Goal: Information Seeking & Learning: Learn about a topic

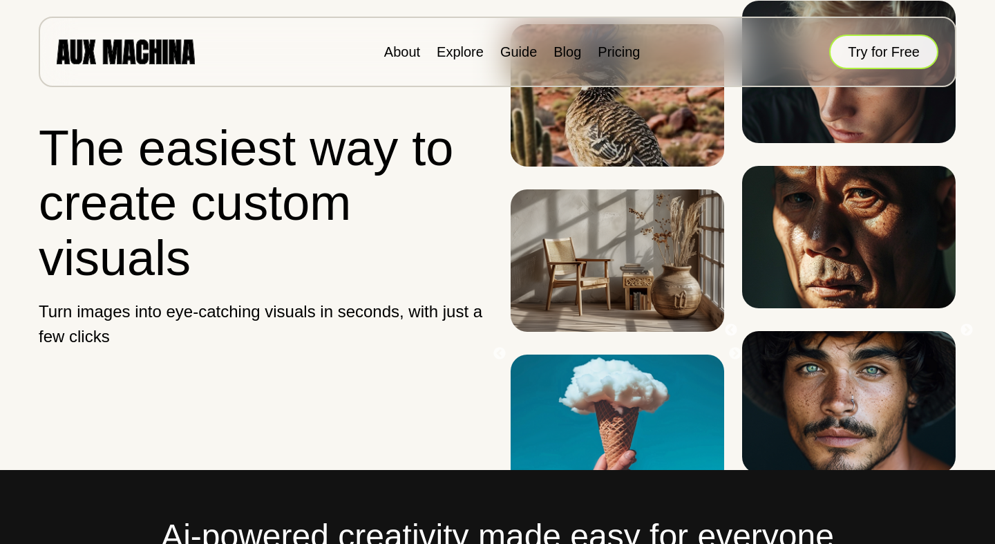
click at [918, 52] on button "Try for Free" at bounding box center [883, 52] width 109 height 35
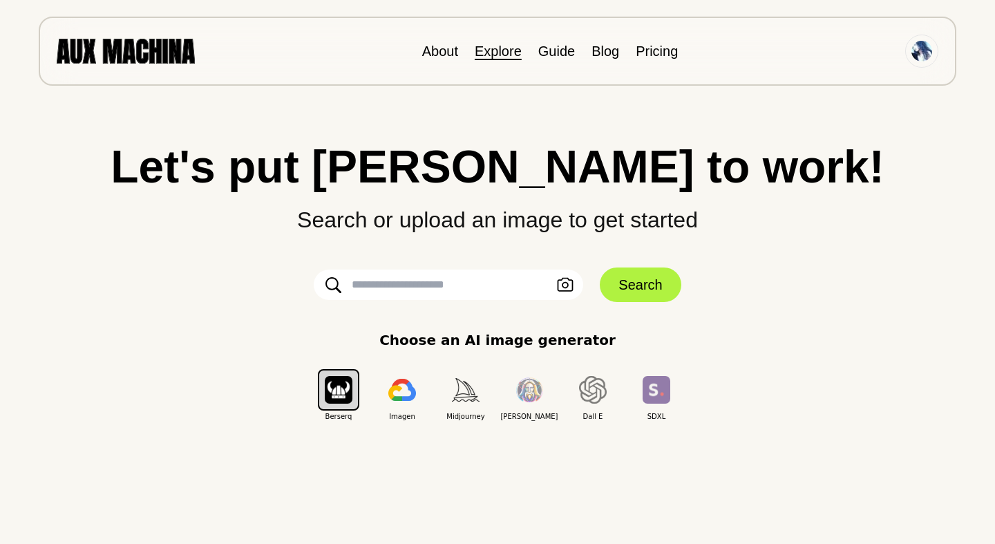
click at [478, 57] on link "Explore" at bounding box center [497, 51] width 47 height 15
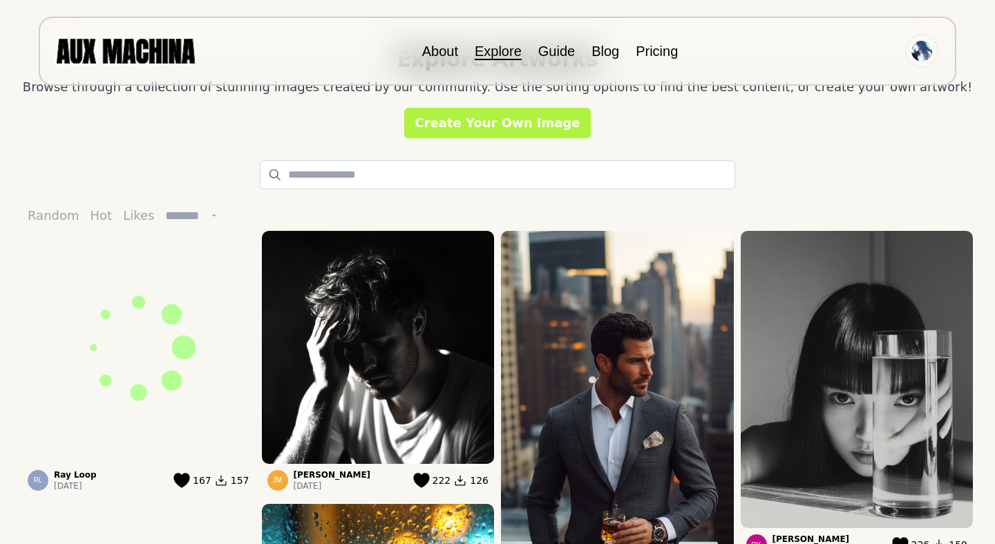
scroll to position [145, 0]
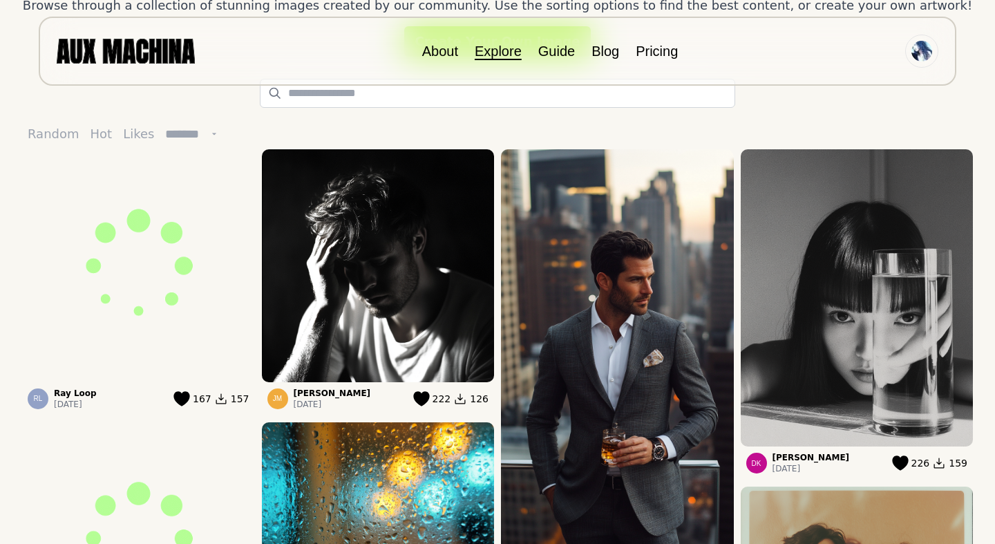
click at [852, 291] on img at bounding box center [856, 297] width 233 height 297
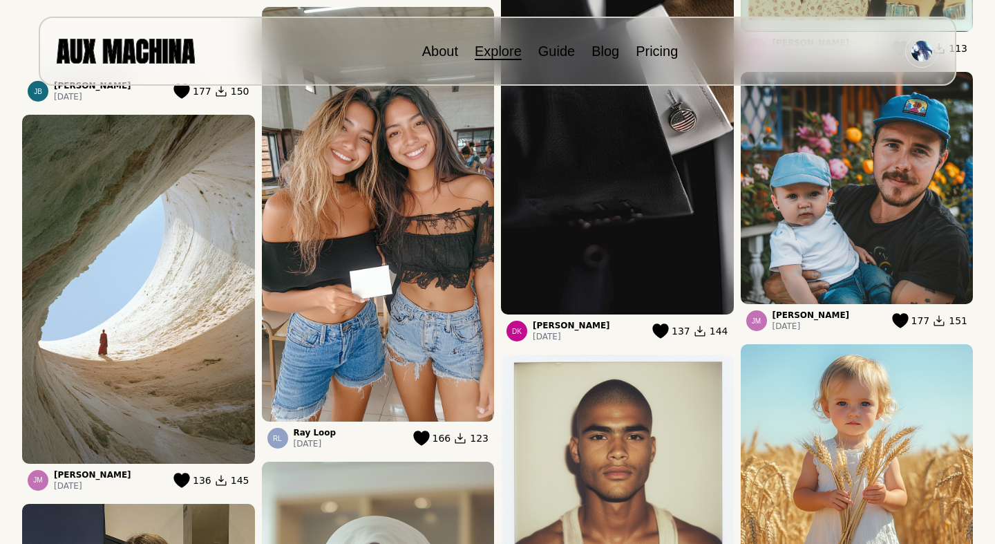
scroll to position [994, 0]
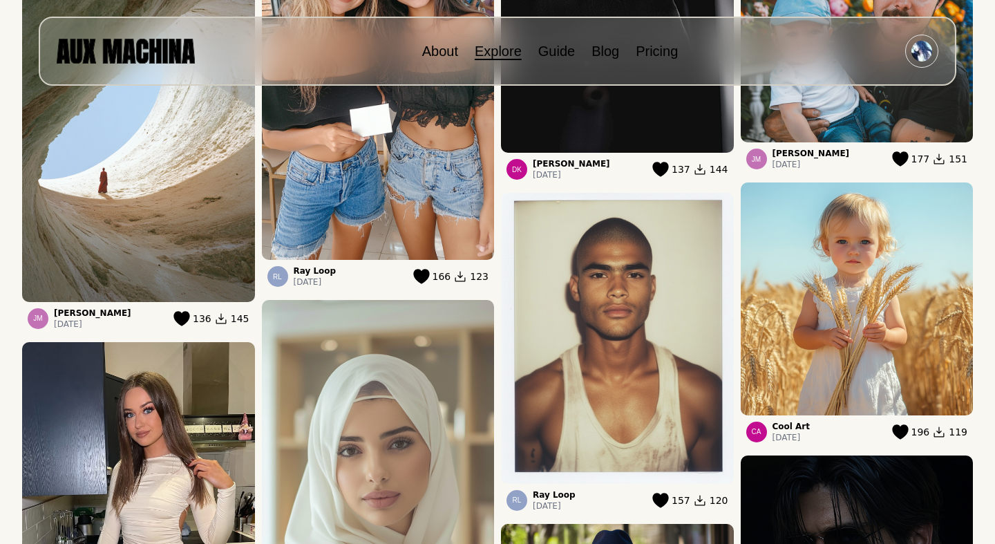
click at [405, 204] on img at bounding box center [378, 52] width 233 height 414
click at [309, 276] on p "[DATE]" at bounding box center [315, 281] width 43 height 11
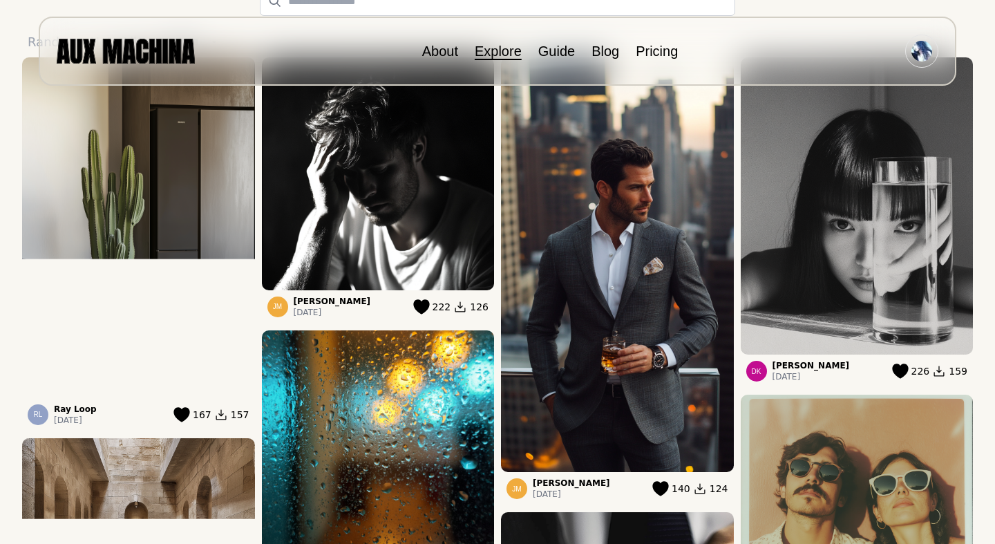
scroll to position [0, 0]
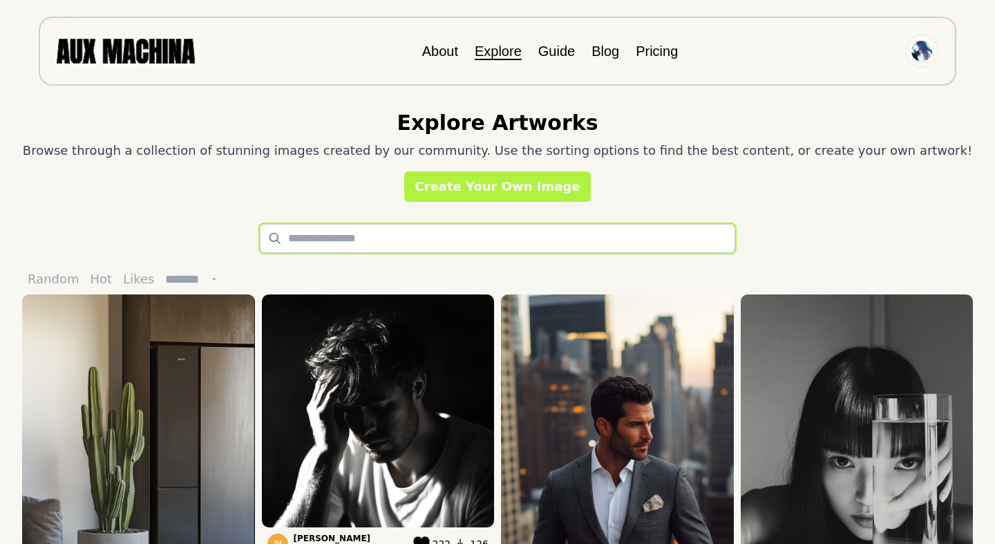
click at [493, 244] on input "text" at bounding box center [497, 238] width 475 height 29
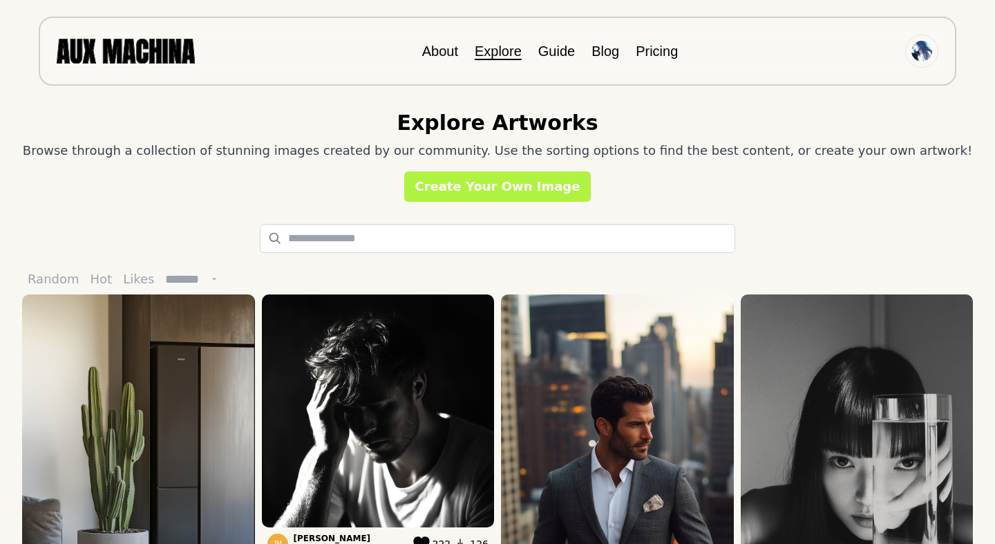
click at [175, 279] on select "******* ******* ******** *********" at bounding box center [193, 279] width 66 height 30
click at [126, 278] on button "Likes" at bounding box center [138, 279] width 42 height 30
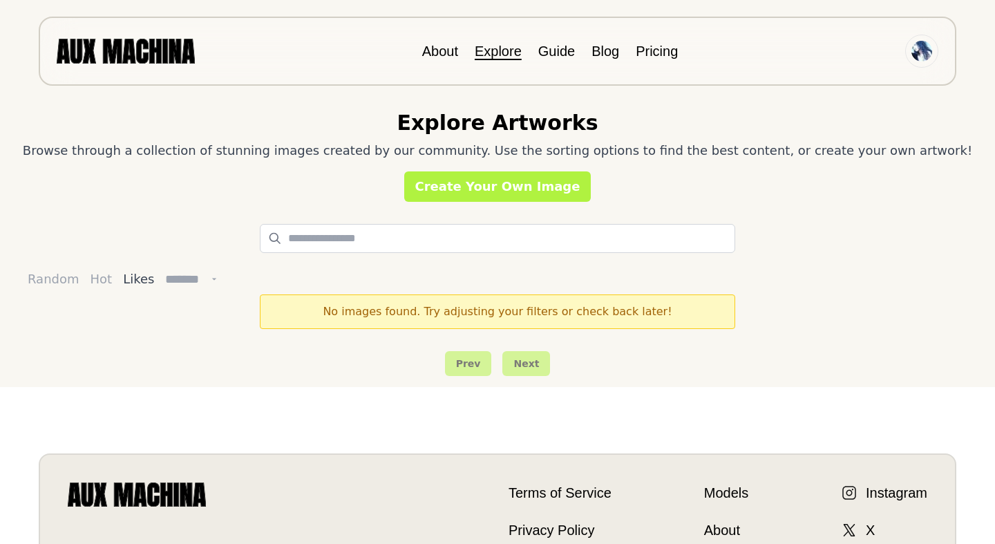
click at [180, 280] on select "******* ******* ******** *********" at bounding box center [193, 279] width 66 height 30
select select "********"
click at [160, 264] on select "******* ******* ******** *********" at bounding box center [193, 279] width 66 height 30
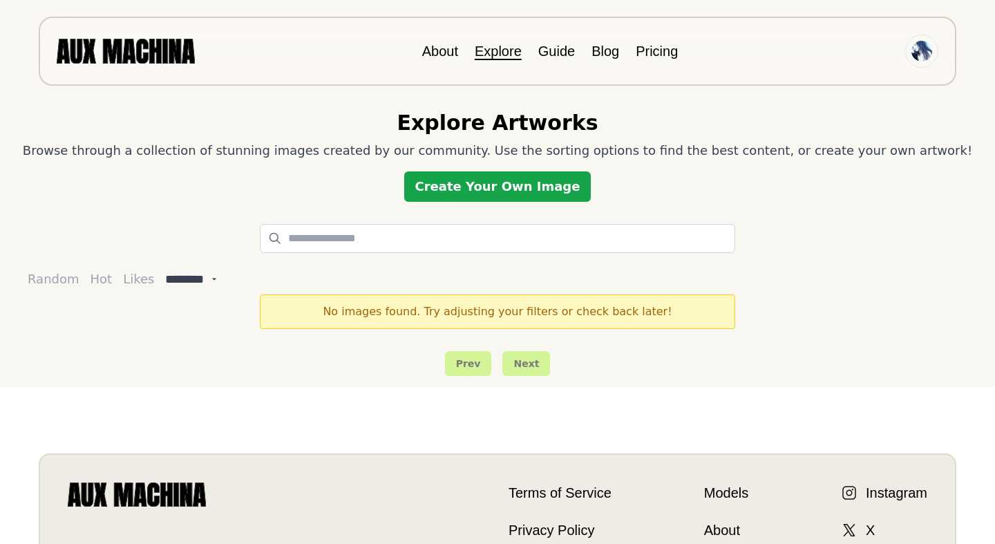
click at [503, 191] on link "Create Your Own Image" at bounding box center [497, 186] width 187 height 30
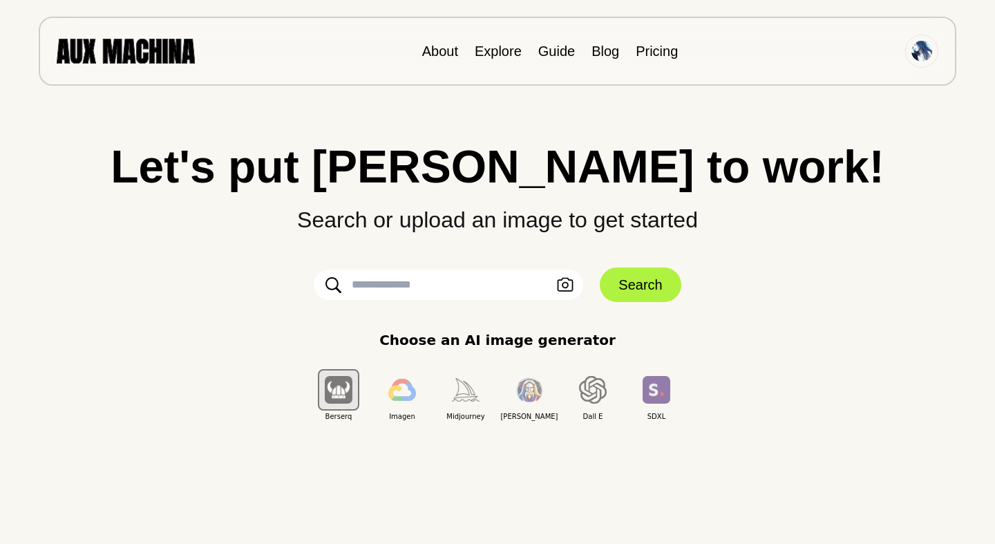
click at [423, 292] on input "text" at bounding box center [448, 284] width 269 height 30
paste input "**********"
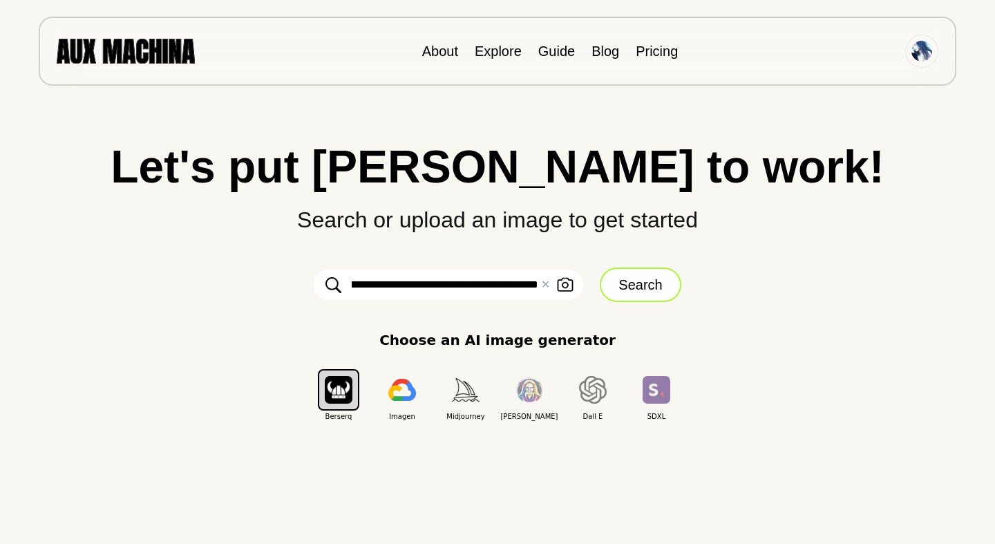
type input "**********"
click at [662, 277] on button "Search" at bounding box center [639, 284] width 81 height 35
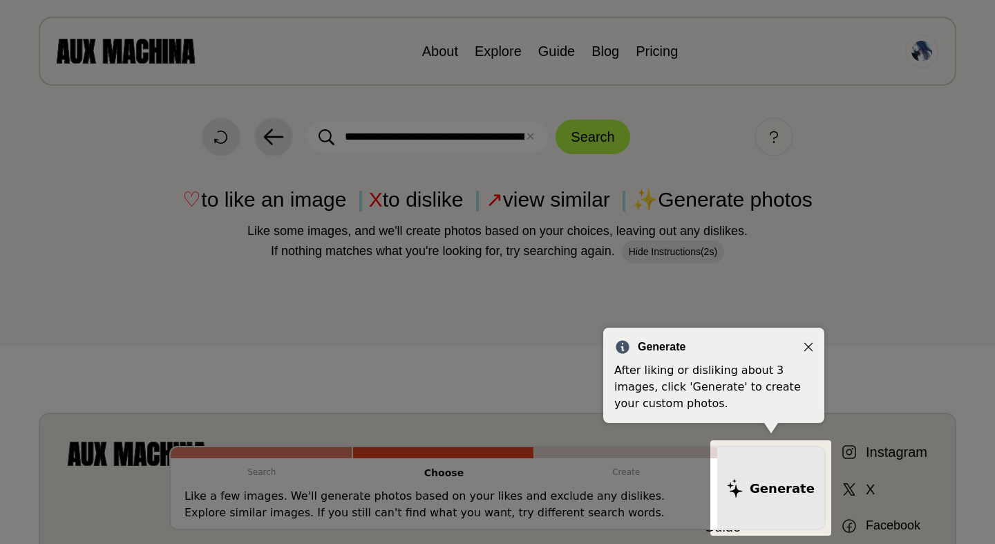
click at [804, 348] on icon "Close" at bounding box center [808, 347] width 10 height 10
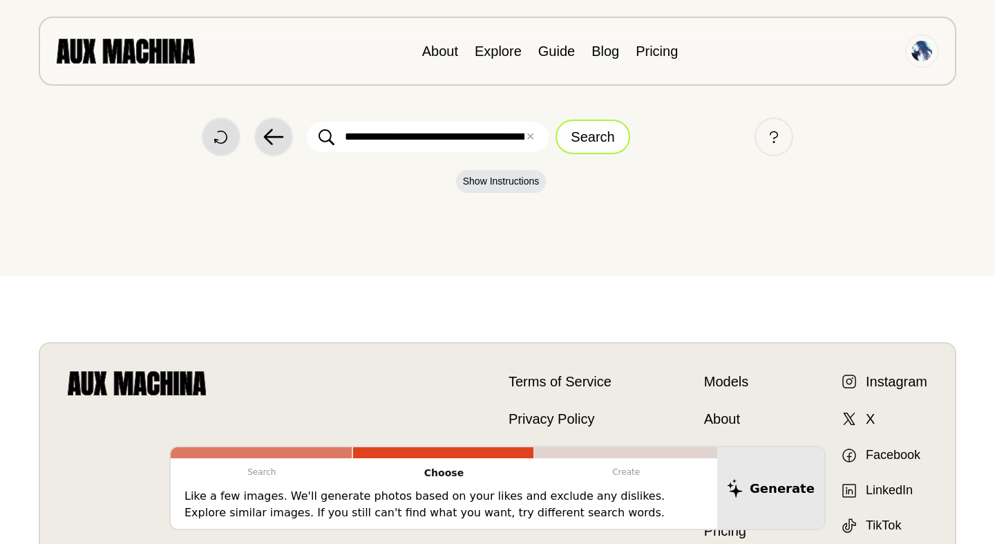
click at [581, 144] on button "Search" at bounding box center [592, 136] width 74 height 35
click at [573, 474] on p "Create" at bounding box center [626, 472] width 182 height 28
click at [597, 468] on p "Create" at bounding box center [626, 472] width 182 height 28
click at [440, 466] on p "Choose" at bounding box center [444, 473] width 182 height 30
click at [485, 57] on link "Explore" at bounding box center [497, 51] width 47 height 15
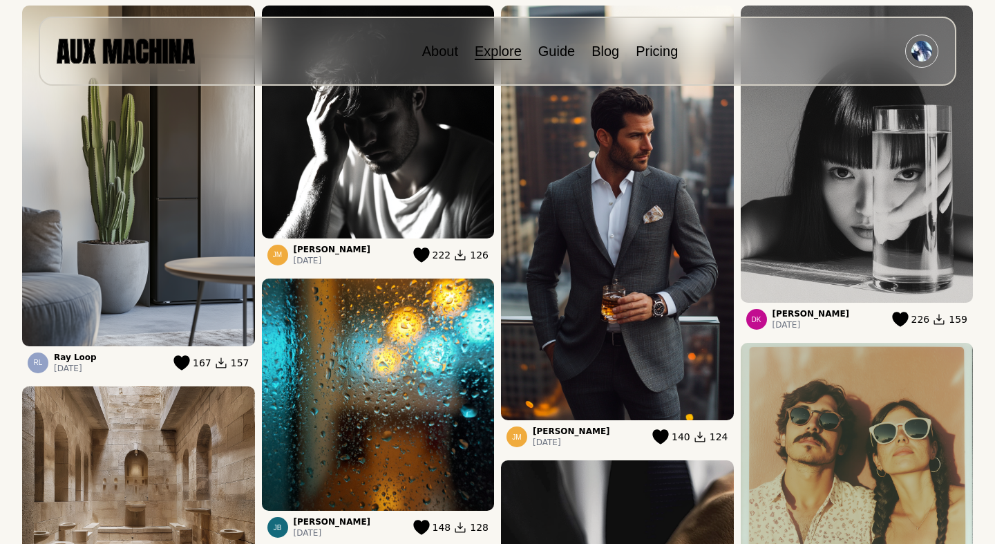
scroll to position [293, 0]
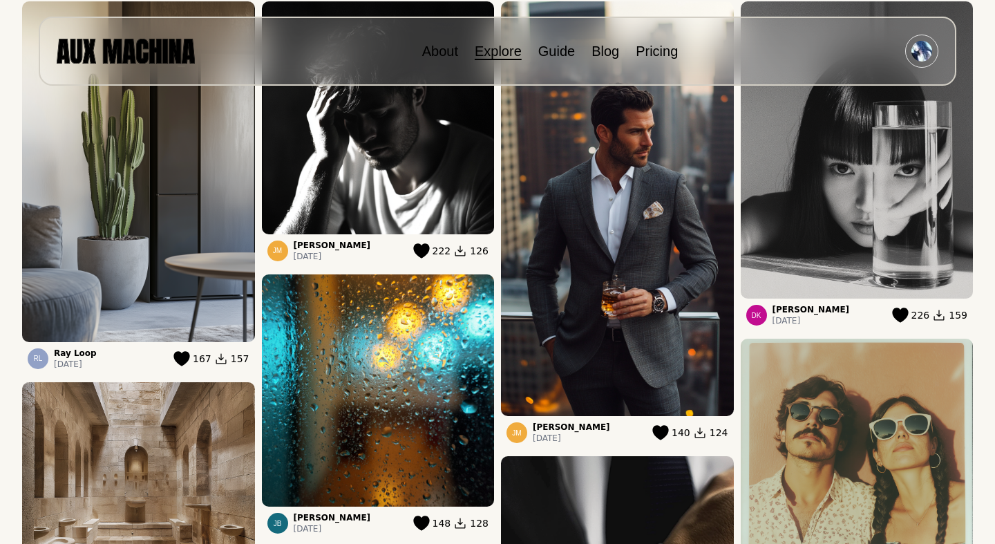
click at [669, 435] on icon at bounding box center [660, 432] width 17 height 15
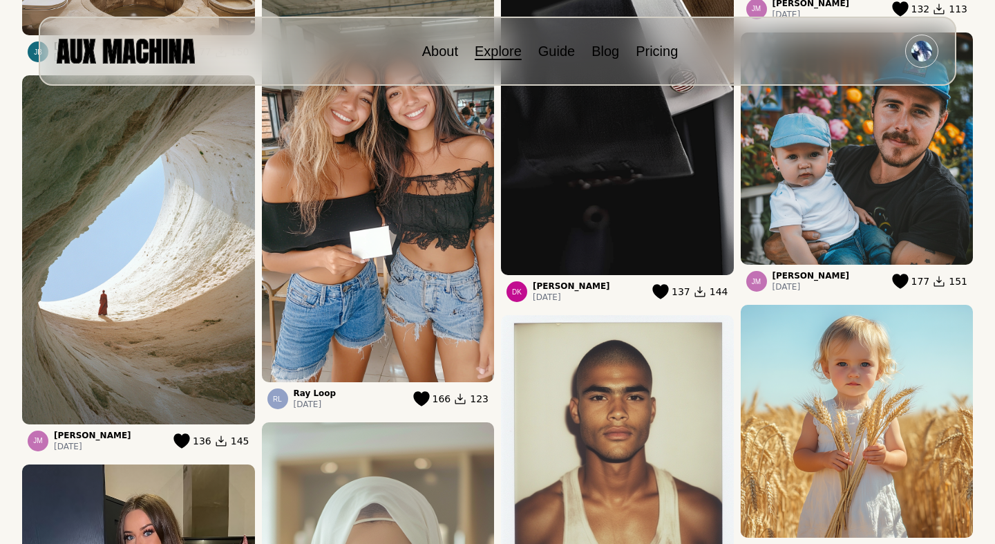
scroll to position [901, 0]
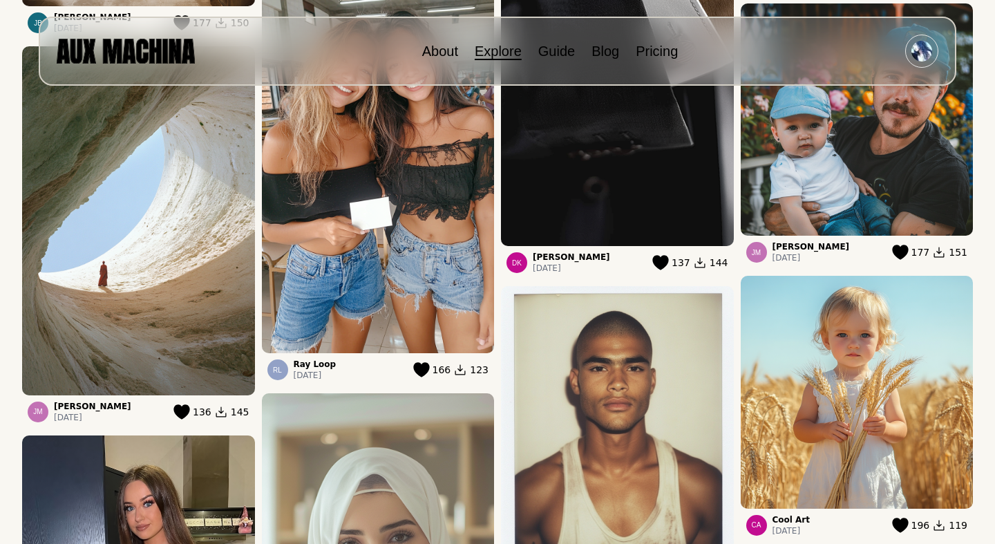
click at [423, 375] on icon at bounding box center [421, 370] width 16 height 15
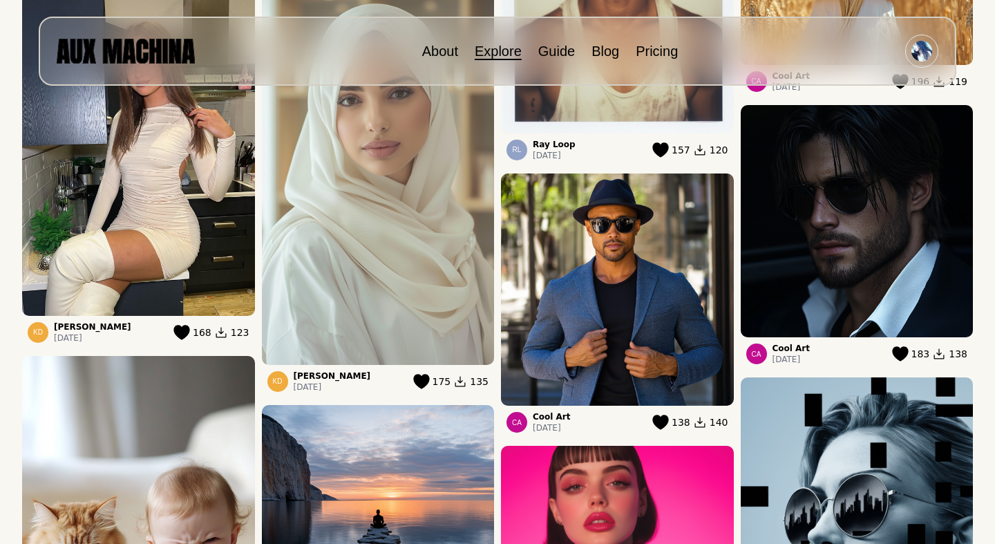
scroll to position [1341, 0]
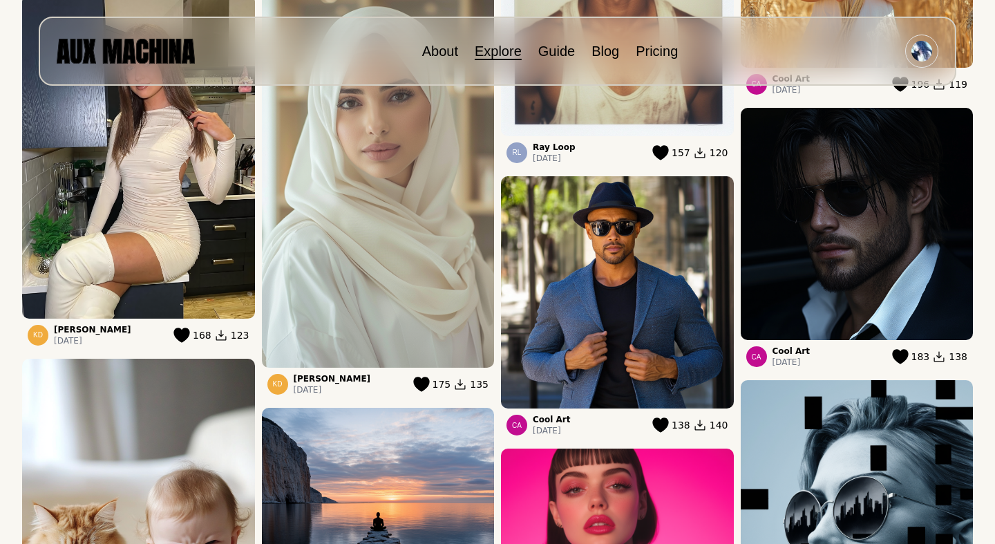
click at [198, 337] on span "168" at bounding box center [202, 335] width 19 height 14
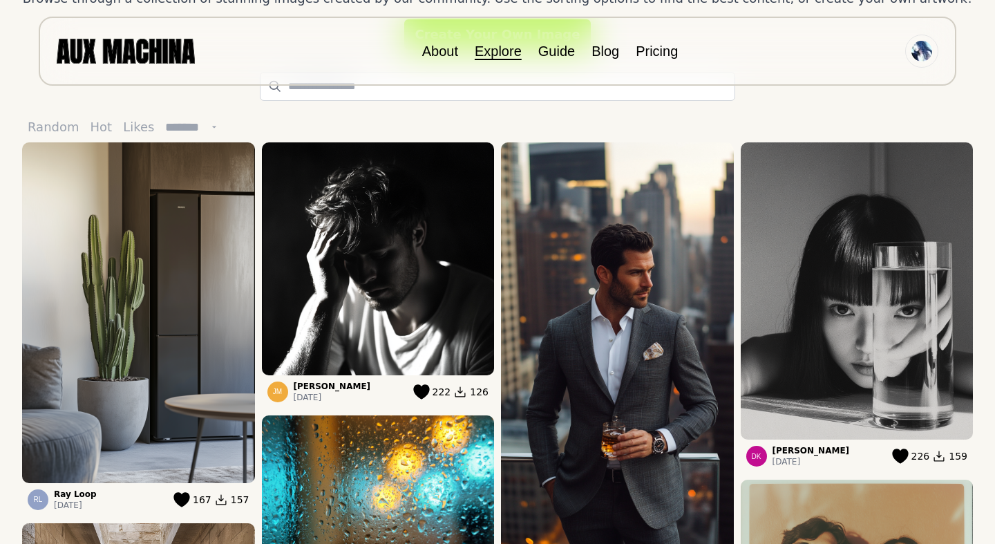
scroll to position [0, 0]
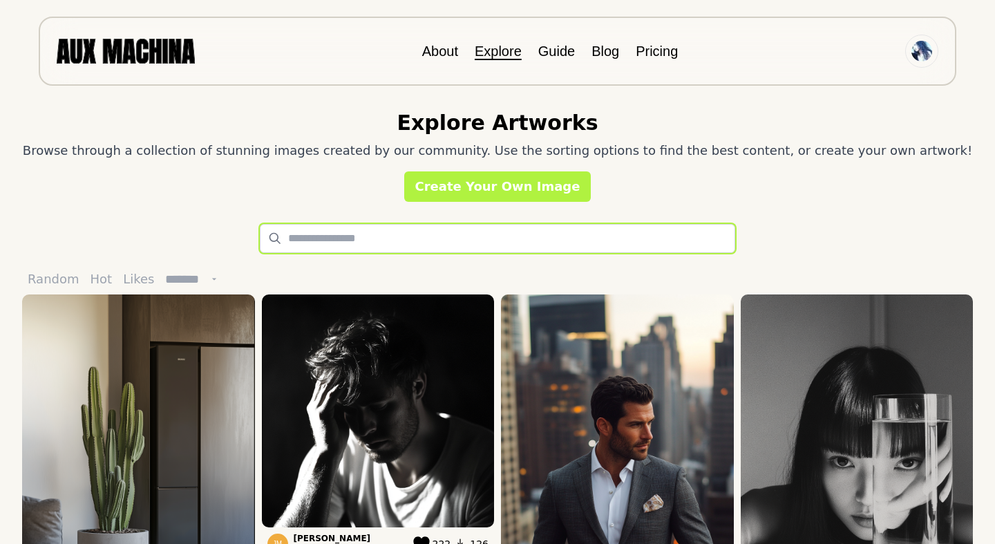
click at [325, 238] on input "text" at bounding box center [497, 238] width 475 height 29
paste input "**********"
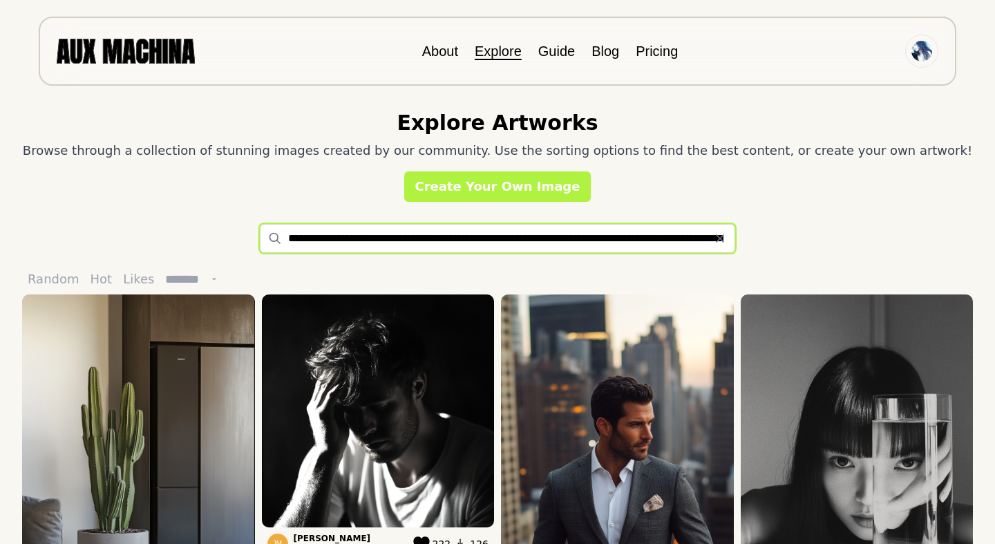
scroll to position [0, 1904]
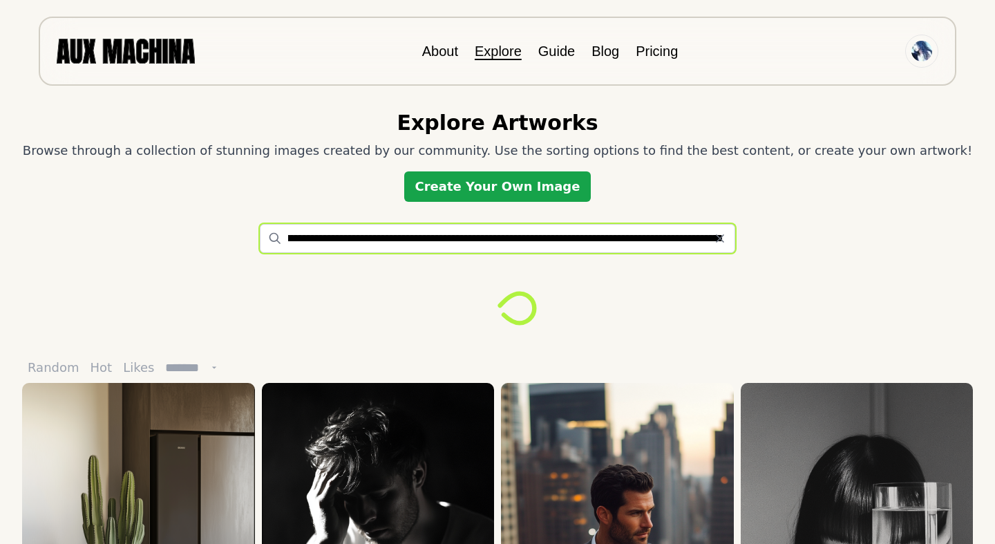
type input "**********"
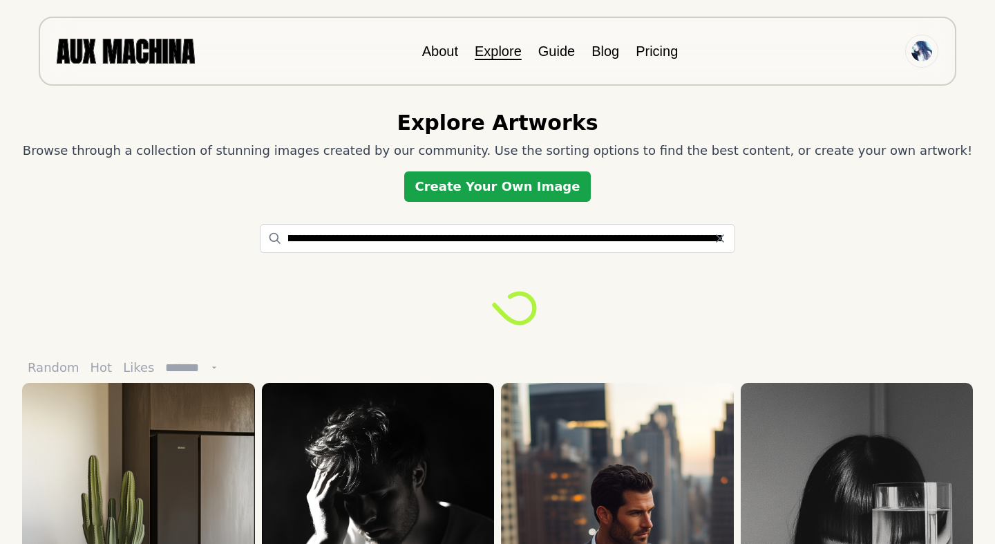
click at [503, 200] on link "Create Your Own Image" at bounding box center [497, 186] width 187 height 30
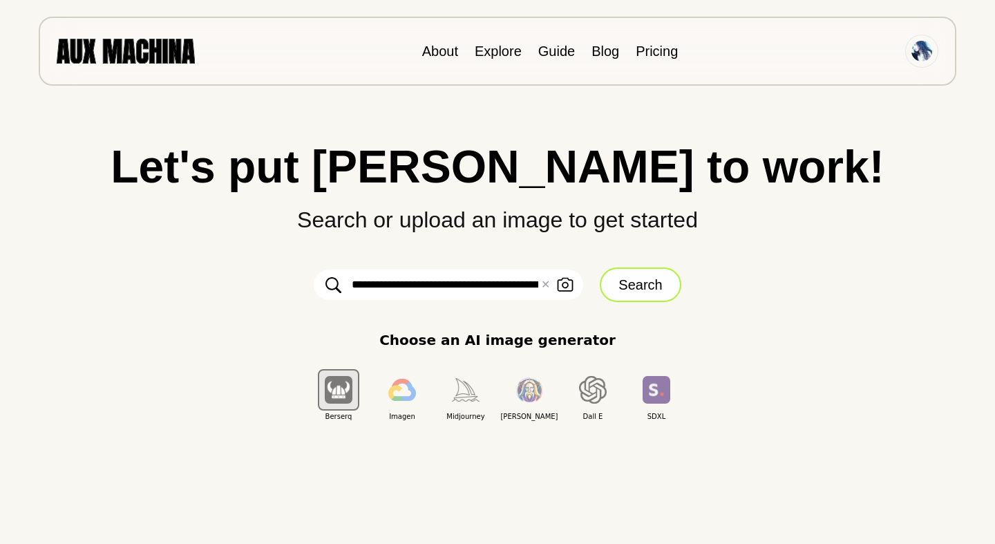
click at [634, 271] on button "Search" at bounding box center [639, 284] width 81 height 35
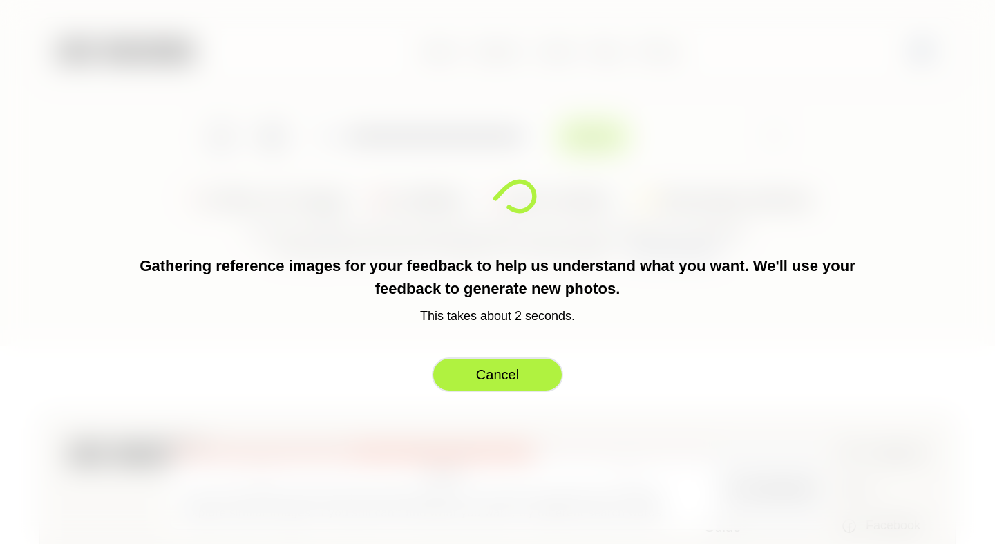
click at [526, 374] on button "Cancel" at bounding box center [497, 374] width 131 height 35
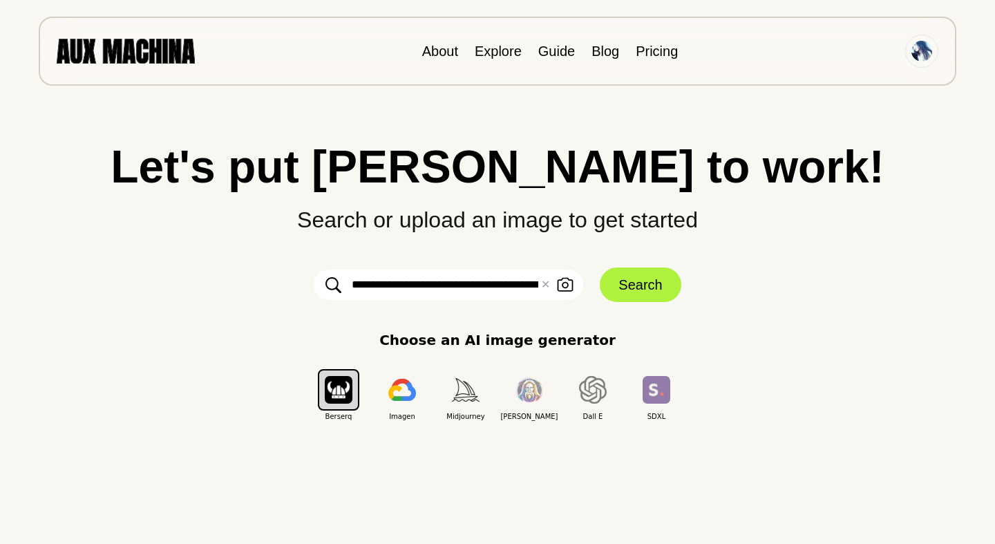
click at [499, 340] on p "Choose an AI image generator" at bounding box center [497, 339] width 236 height 21
click at [536, 393] on img "button" at bounding box center [529, 390] width 28 height 26
click at [336, 393] on img "button" at bounding box center [339, 389] width 28 height 27
click at [624, 288] on button "Search" at bounding box center [639, 284] width 81 height 35
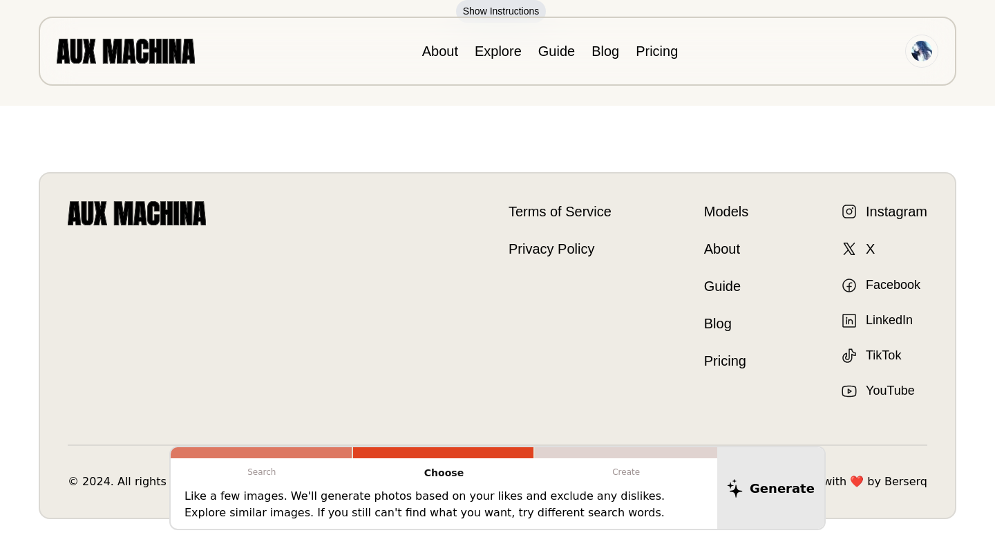
scroll to position [155, 0]
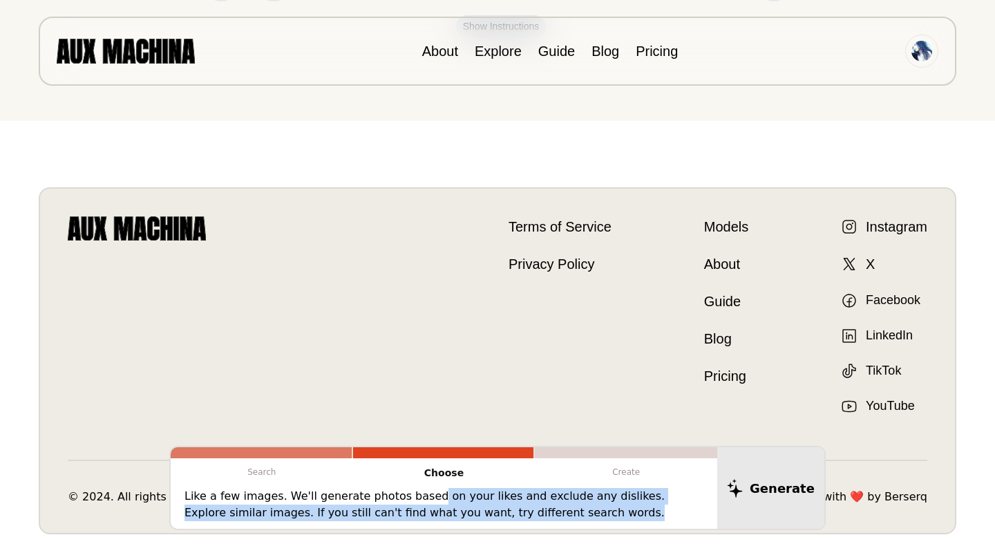
drag, startPoint x: 422, startPoint y: 494, endPoint x: 593, endPoint y: 526, distance: 173.7
click at [596, 528] on div "Search Choose Create Like a few images. We'll generate photos based on your lik…" at bounding box center [497, 487] width 656 height 84
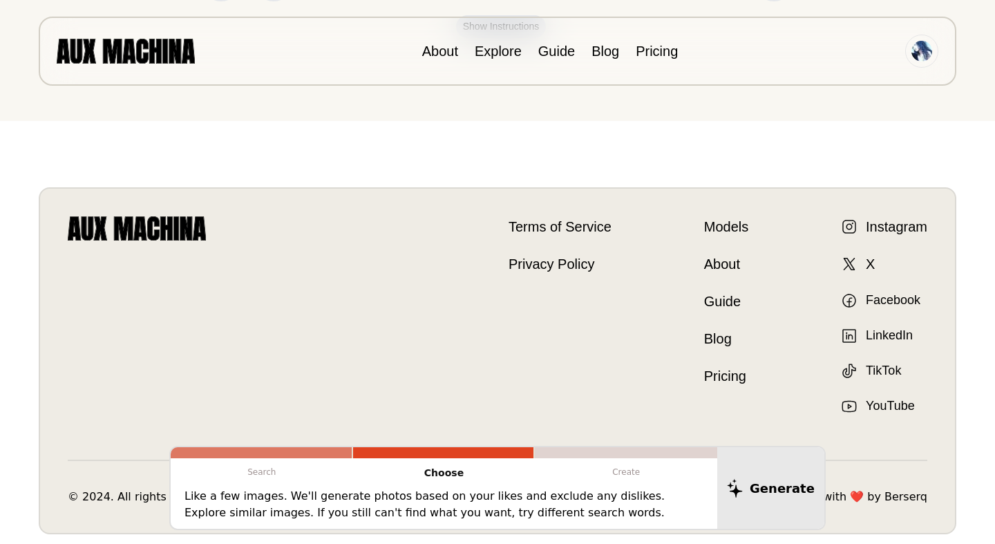
click at [617, 476] on p "Create" at bounding box center [626, 472] width 182 height 28
click at [487, 468] on p "Choose" at bounding box center [444, 473] width 182 height 30
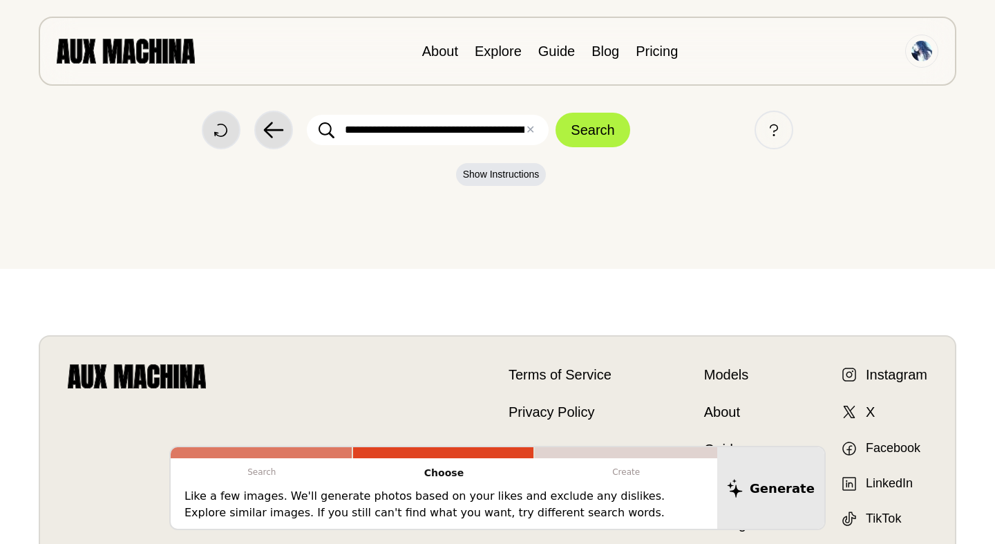
scroll to position [0, 0]
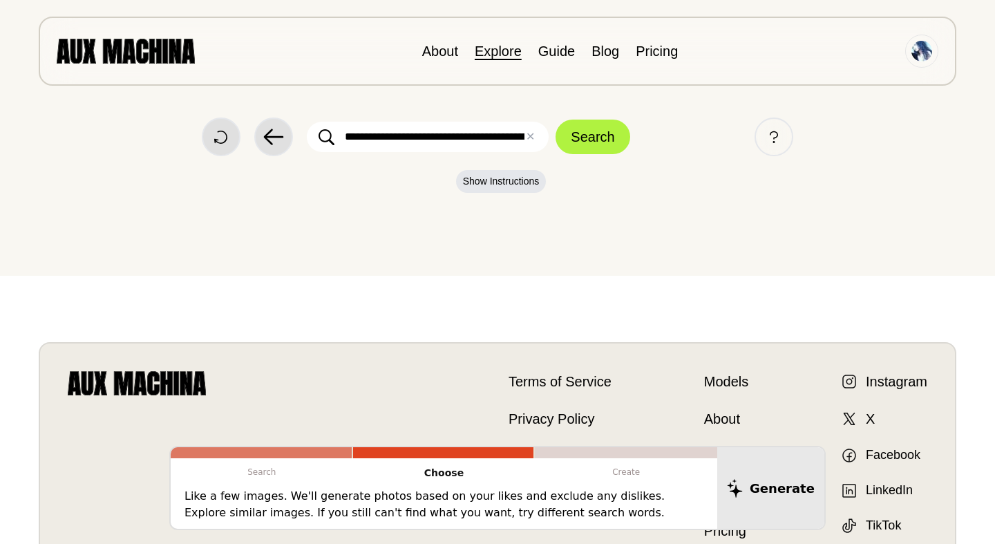
click at [481, 55] on link "Explore" at bounding box center [497, 51] width 47 height 15
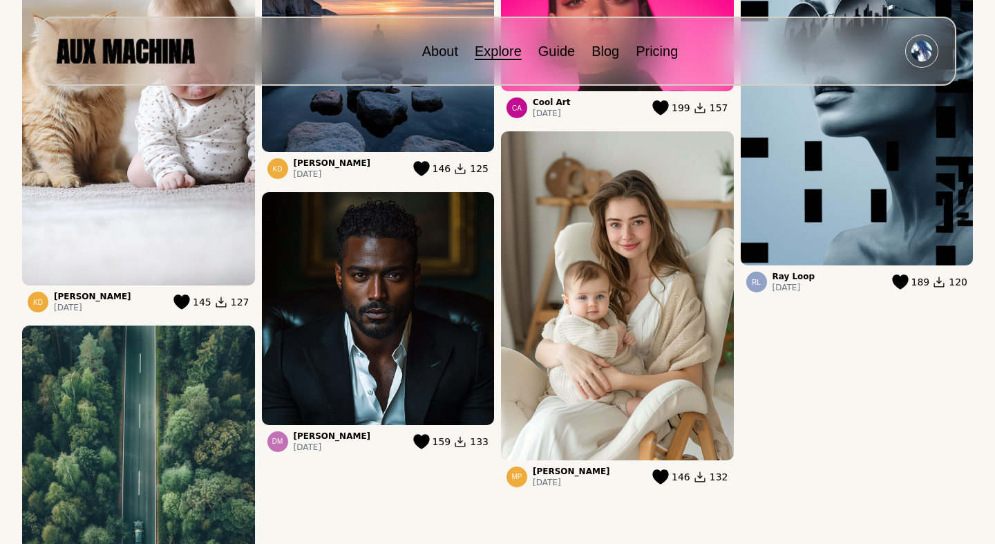
scroll to position [1821, 0]
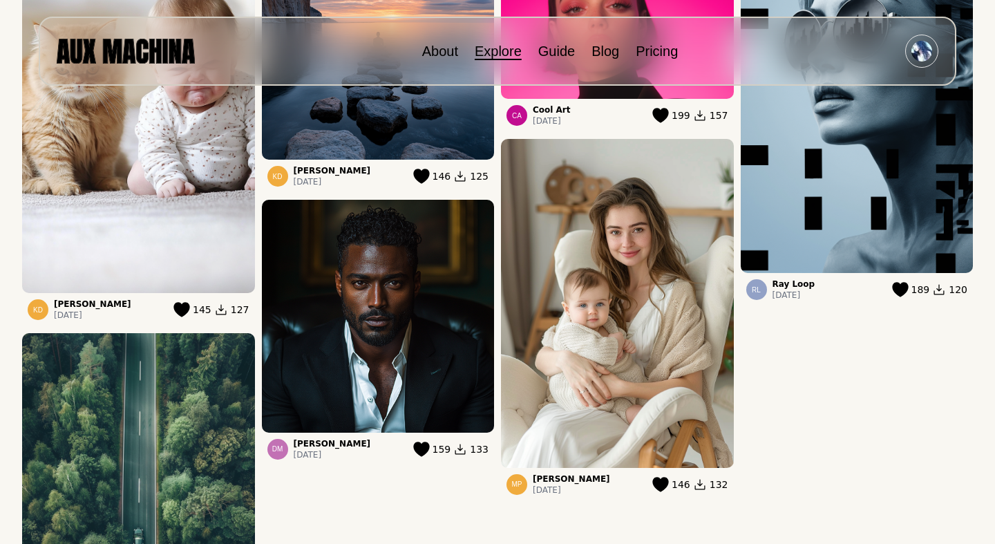
click at [669, 486] on icon at bounding box center [660, 484] width 17 height 15
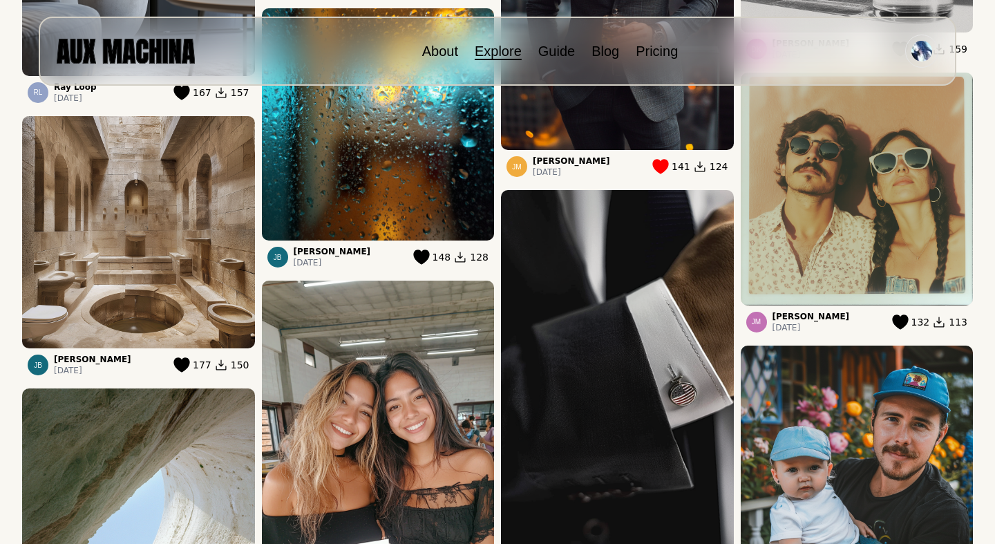
scroll to position [0, 0]
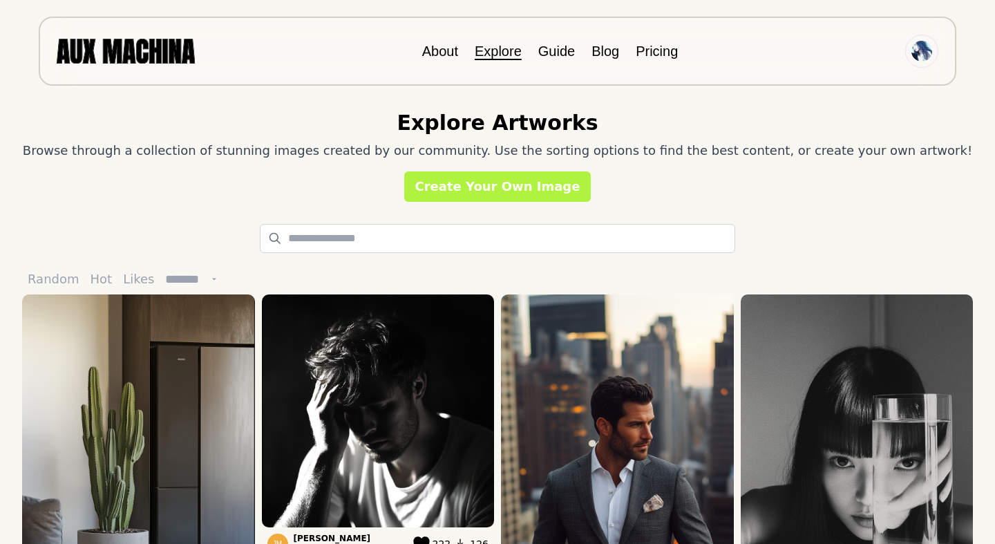
click at [178, 279] on select "******* ******* ******** *********" at bounding box center [193, 279] width 66 height 30
click at [160, 264] on select "******* ******* ******** *********" at bounding box center [193, 279] width 66 height 30
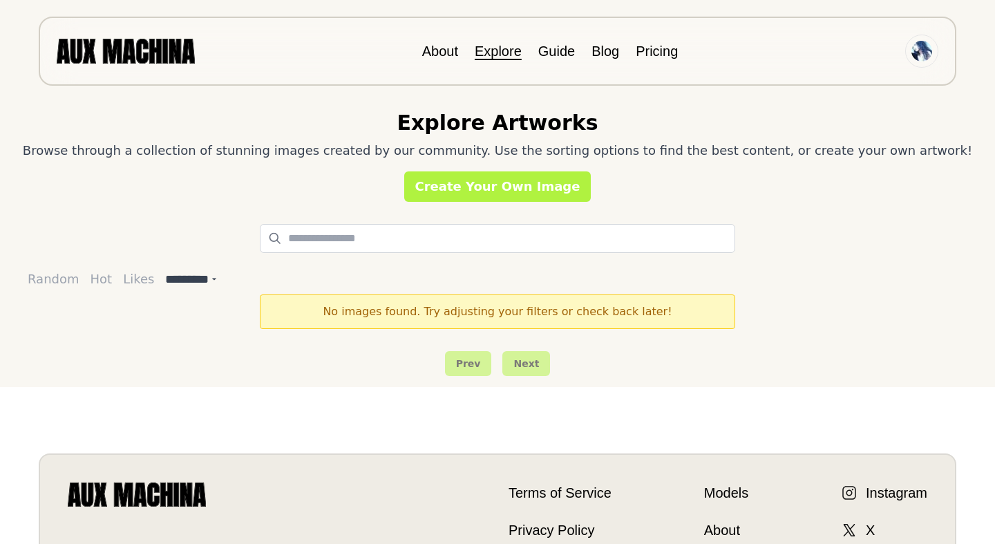
click at [139, 279] on button "Likes" at bounding box center [138, 279] width 42 height 30
select select "*******"
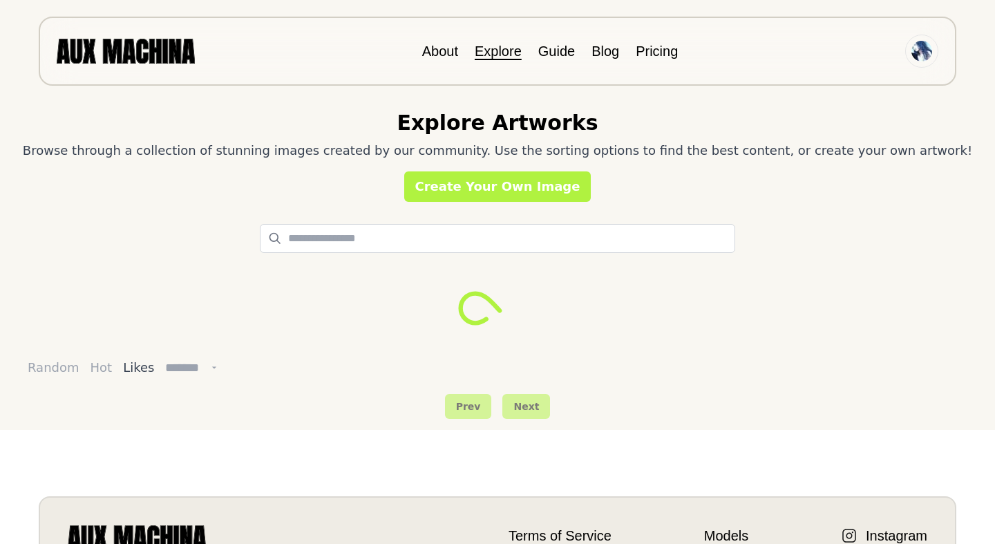
click at [58, 368] on button "Random" at bounding box center [53, 367] width 63 height 30
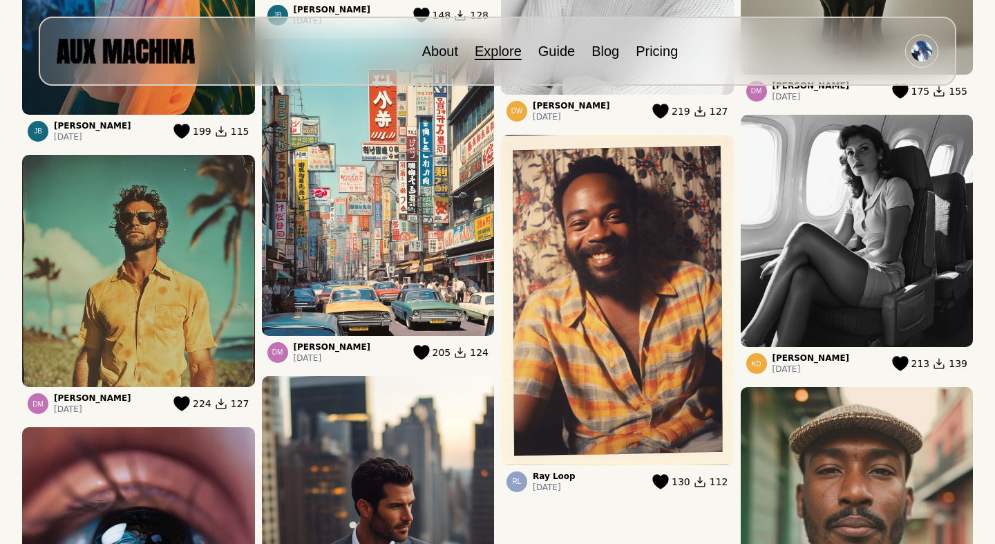
scroll to position [329, 0]
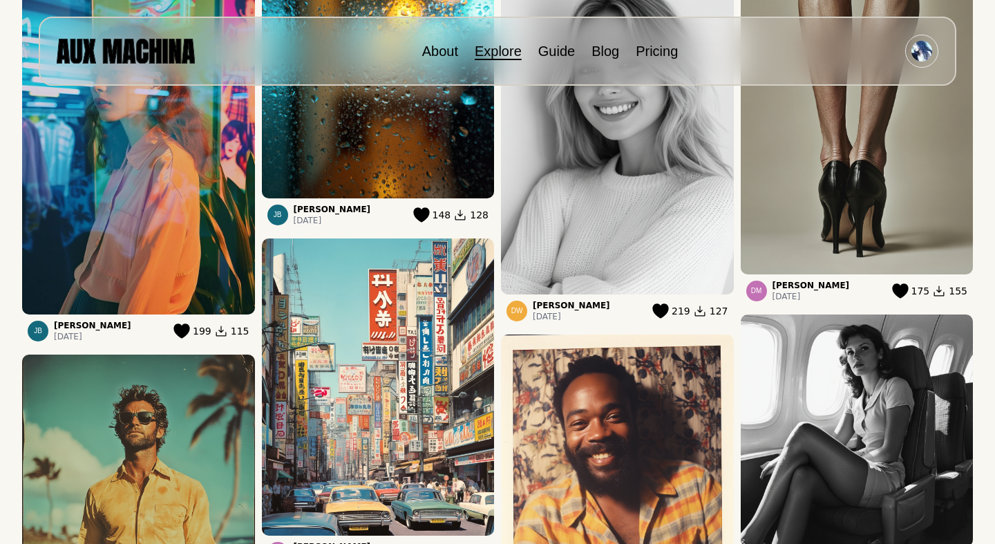
click at [184, 326] on icon at bounding box center [181, 330] width 16 height 15
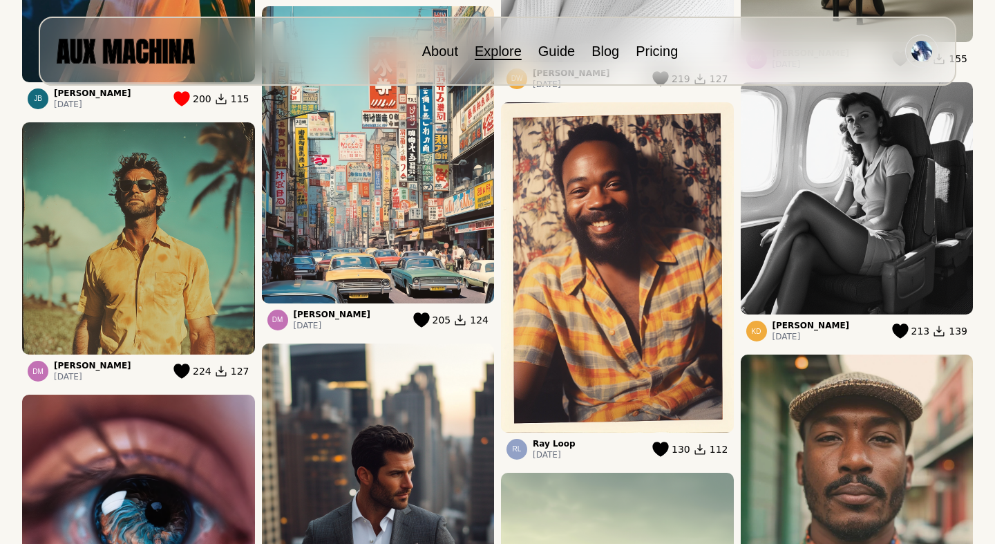
scroll to position [343, 0]
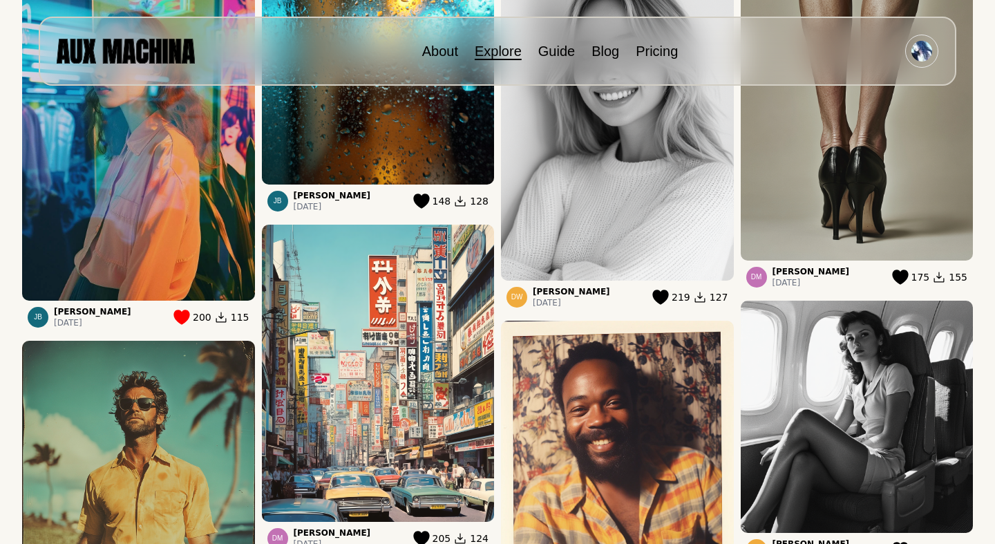
click at [658, 293] on icon at bounding box center [660, 296] width 16 height 15
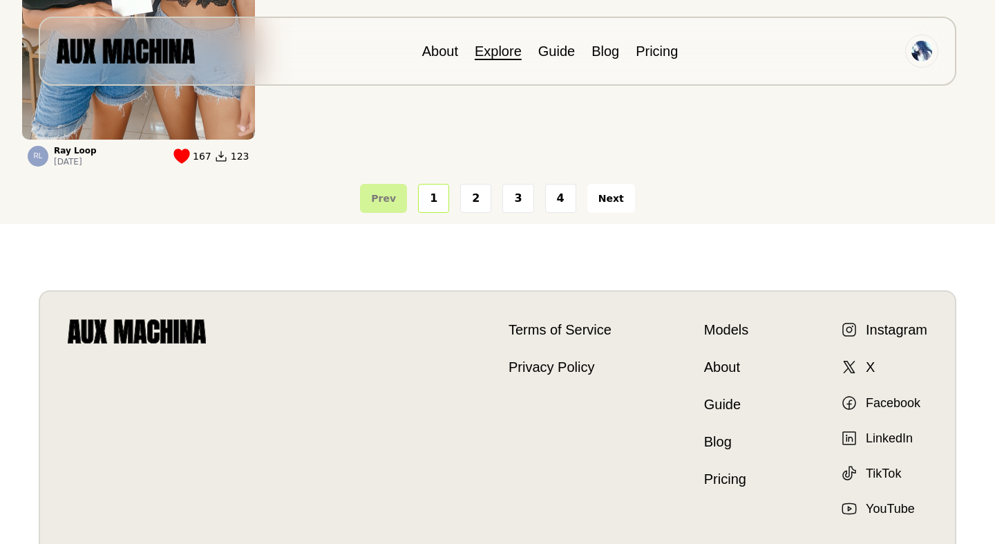
click at [599, 210] on button "Next" at bounding box center [611, 198] width 48 height 29
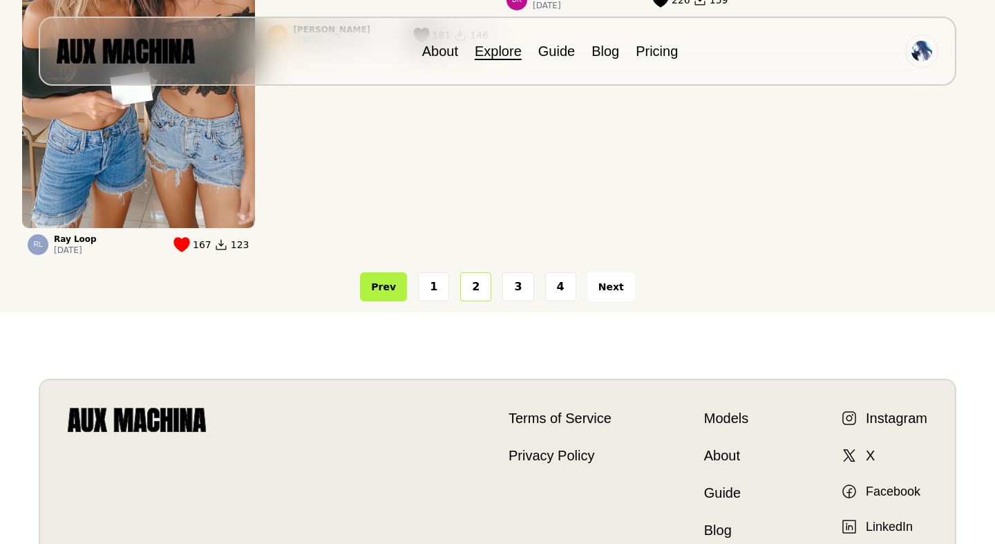
scroll to position [2600, 0]
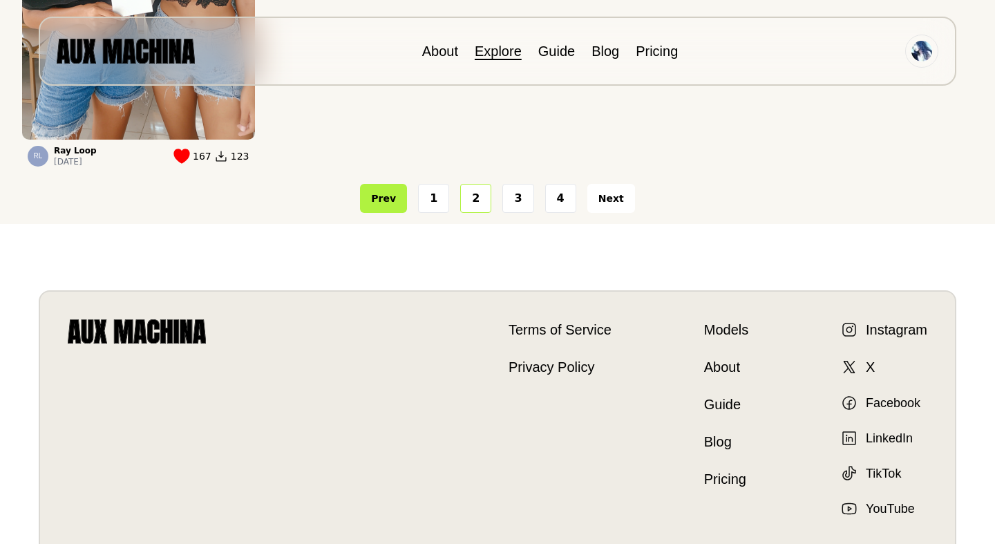
click at [616, 193] on button "Next" at bounding box center [611, 198] width 48 height 29
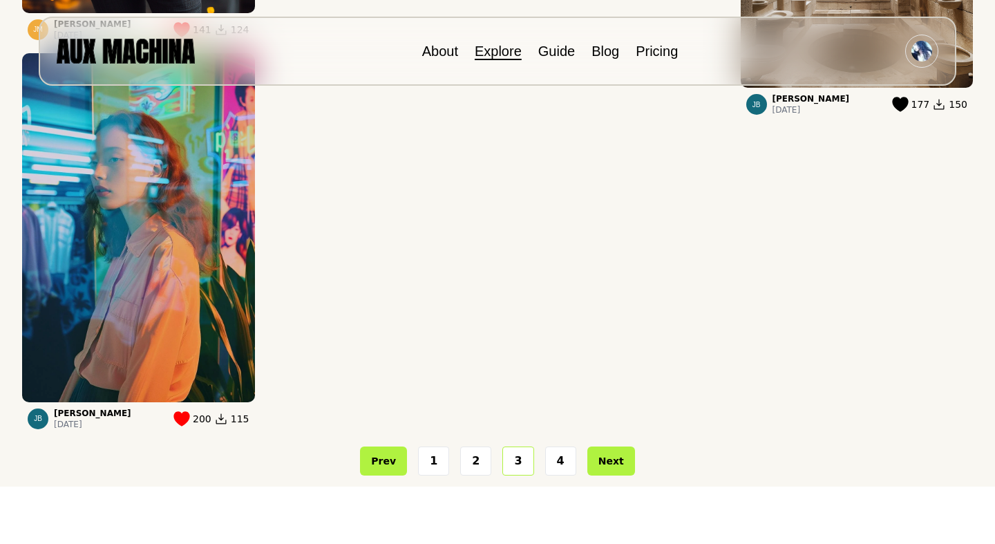
scroll to position [2425, 0]
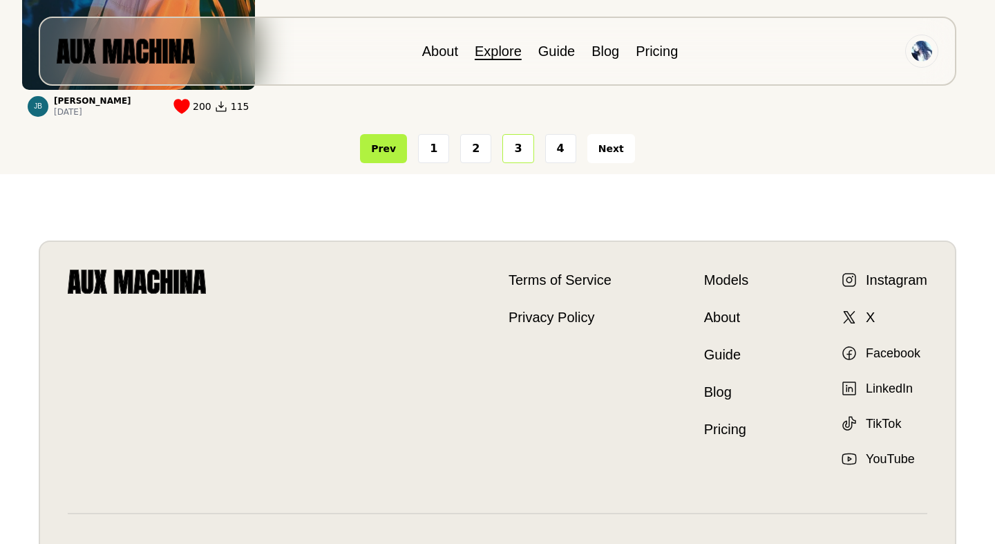
click at [608, 157] on button "Next" at bounding box center [611, 148] width 48 height 29
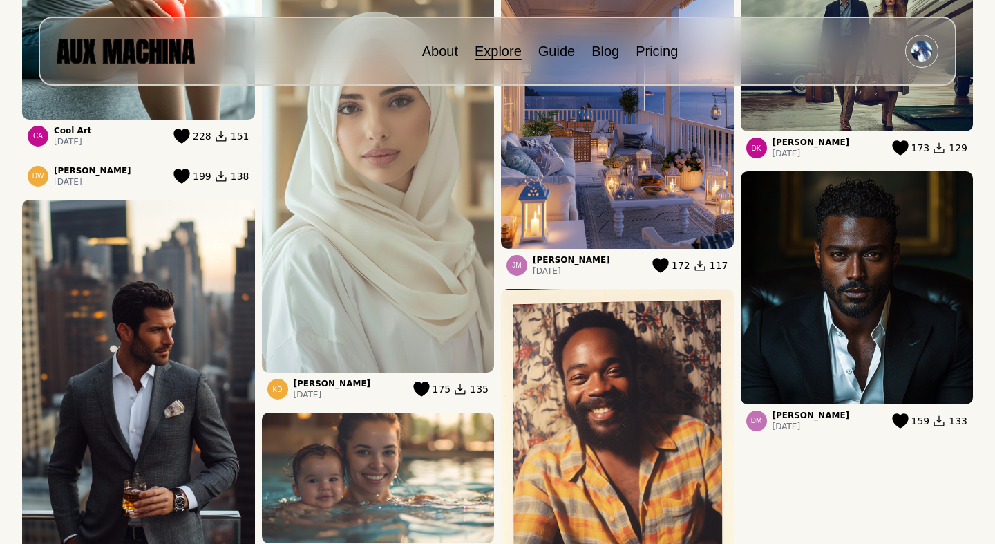
scroll to position [340, 0]
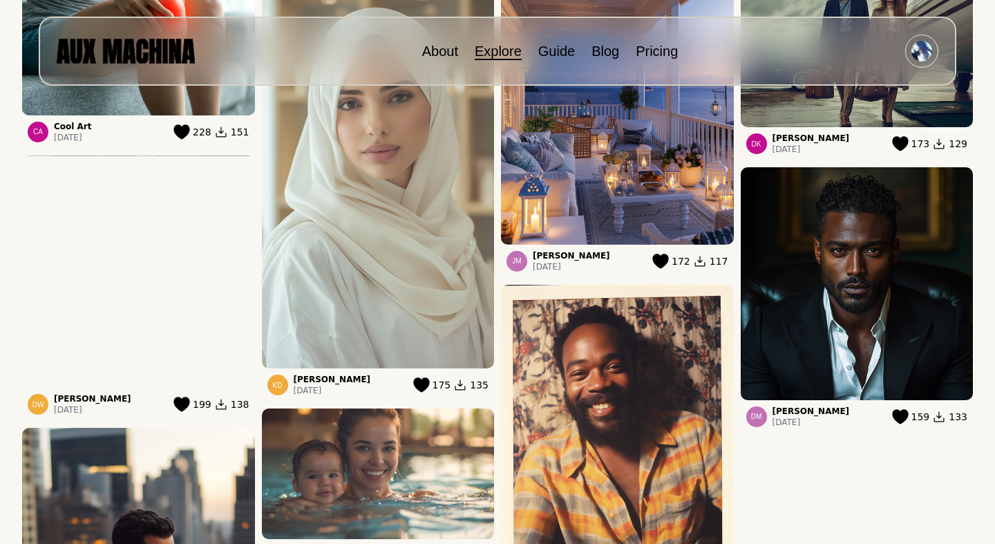
click at [190, 408] on icon at bounding box center [181, 403] width 17 height 15
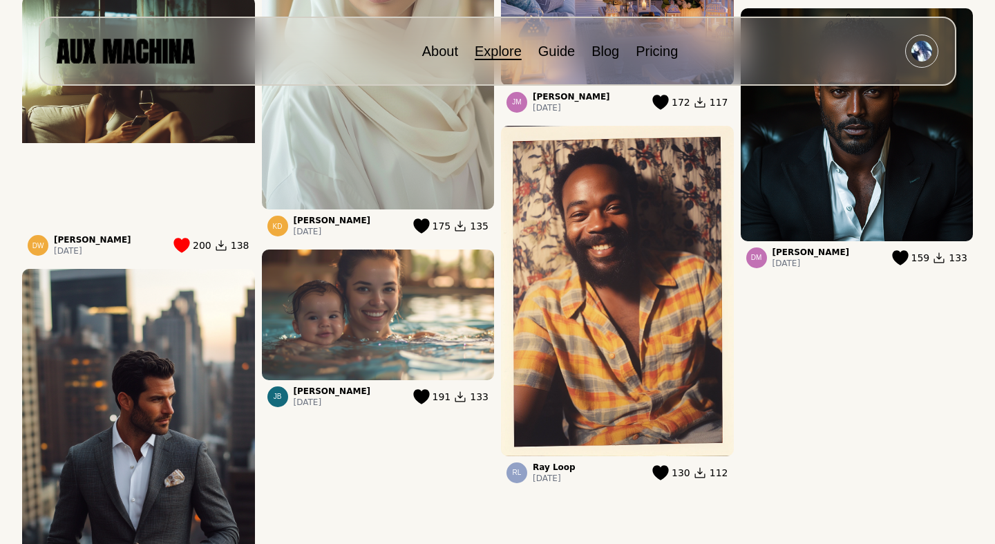
click at [425, 398] on icon at bounding box center [421, 396] width 16 height 15
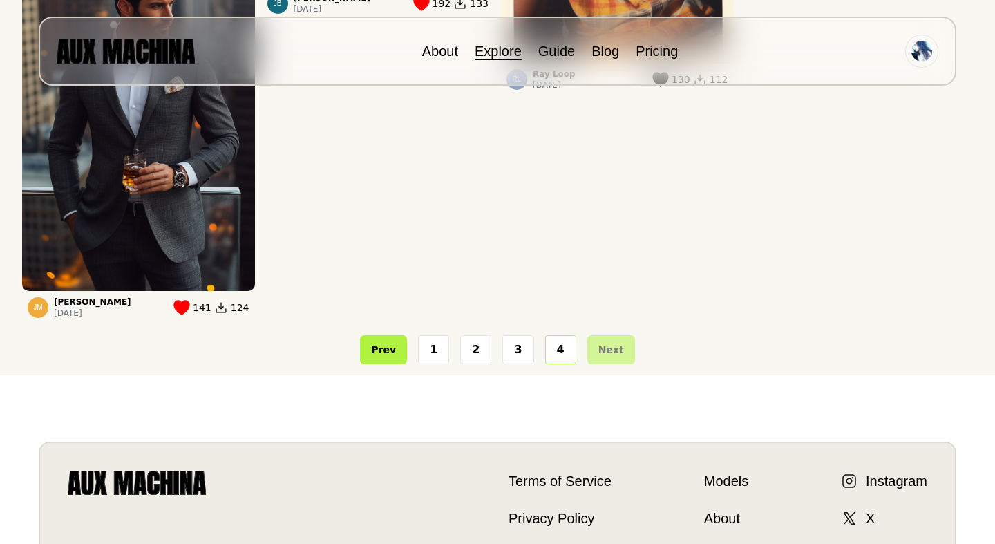
scroll to position [1145, 0]
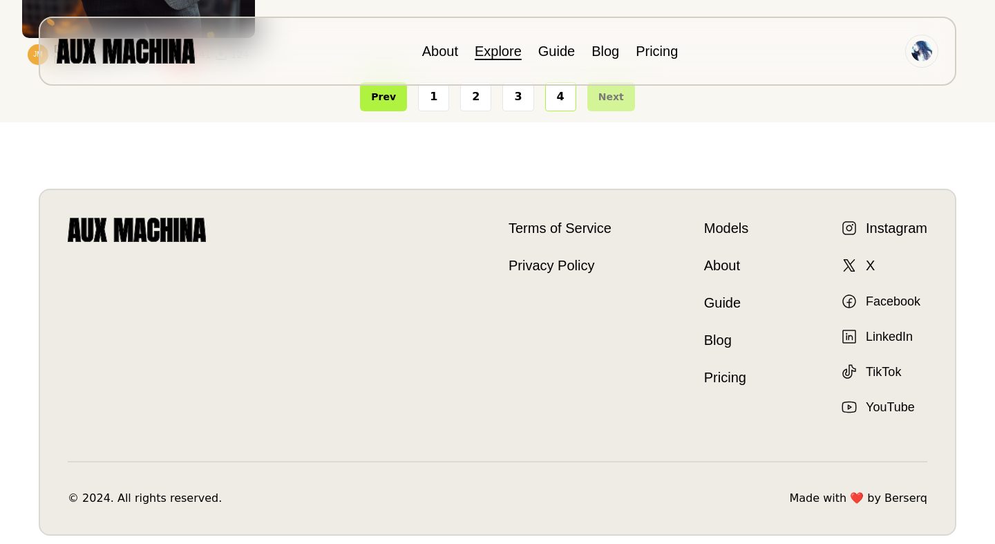
click at [577, 100] on div "Prev 1 2 3 4 Next" at bounding box center [497, 96] width 950 height 51
click at [572, 100] on button "4" at bounding box center [560, 96] width 31 height 29
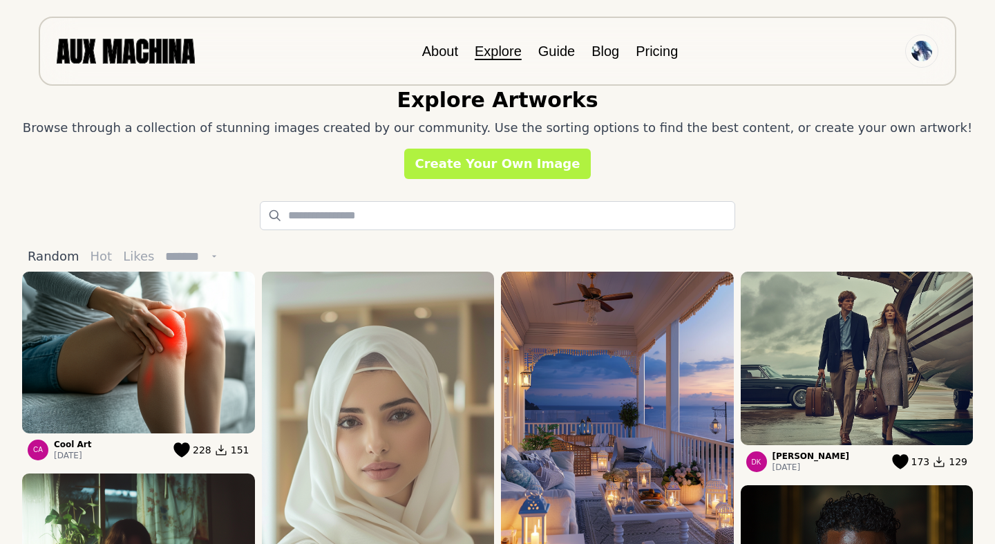
scroll to position [0, 0]
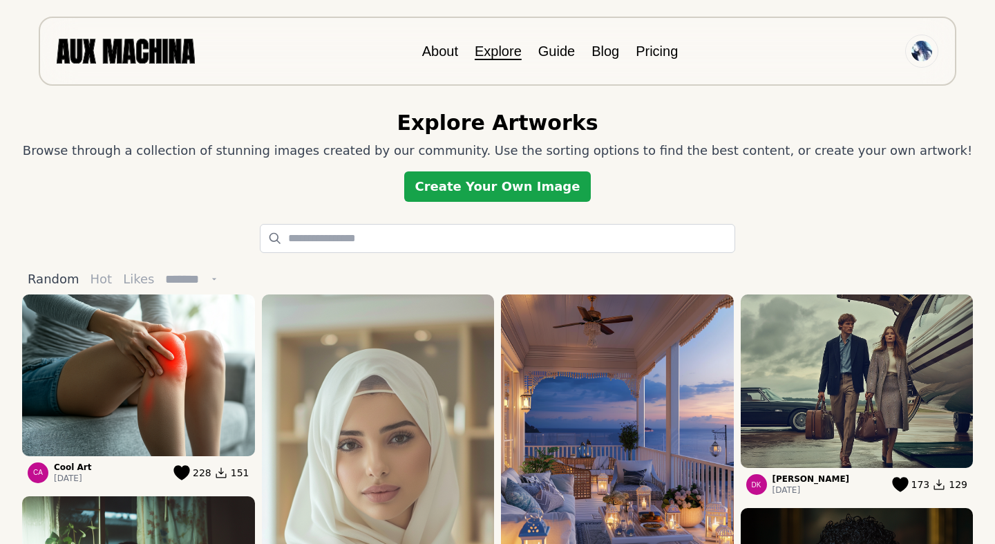
click at [499, 192] on link "Create Your Own Image" at bounding box center [497, 186] width 187 height 30
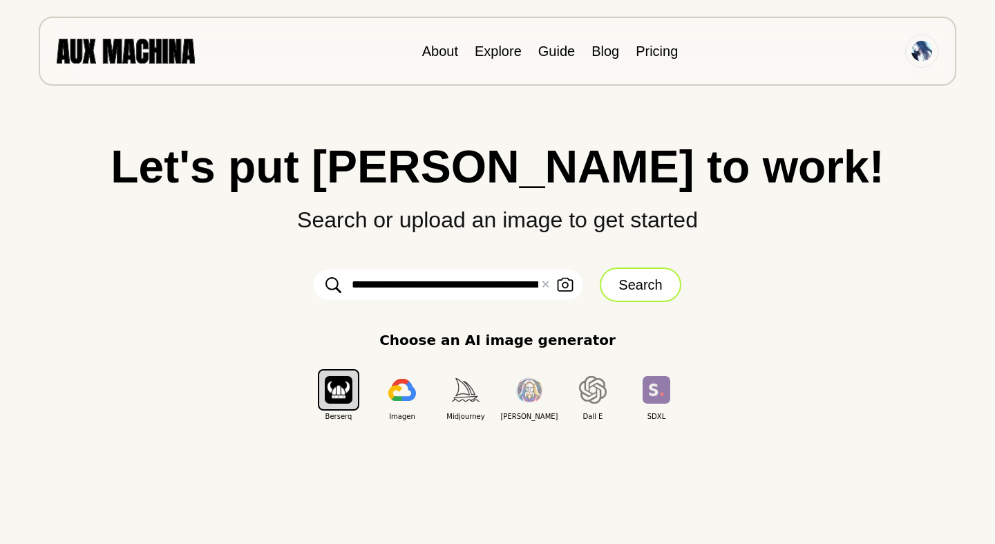
click at [626, 288] on button "Search" at bounding box center [639, 284] width 81 height 35
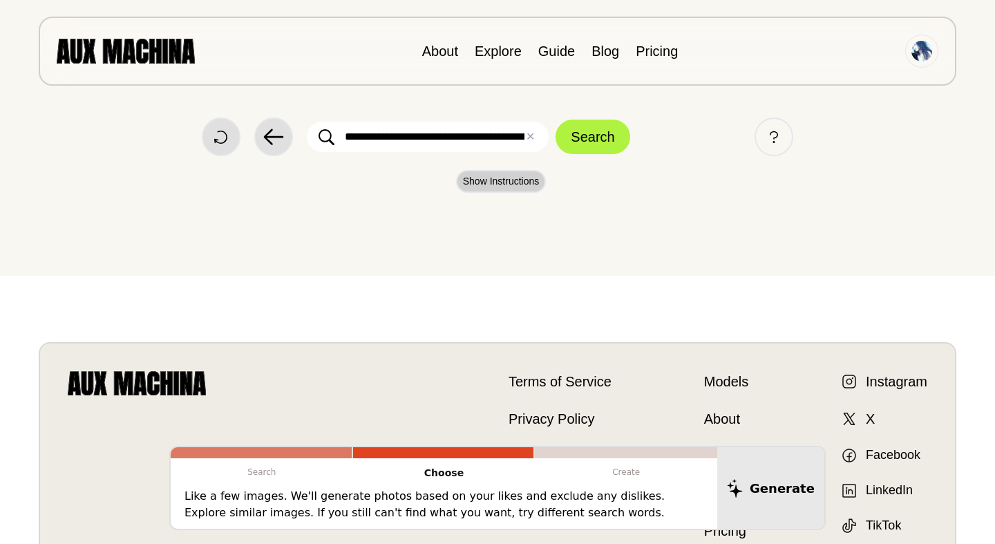
click at [517, 181] on button "Show Instructions" at bounding box center [501, 181] width 90 height 23
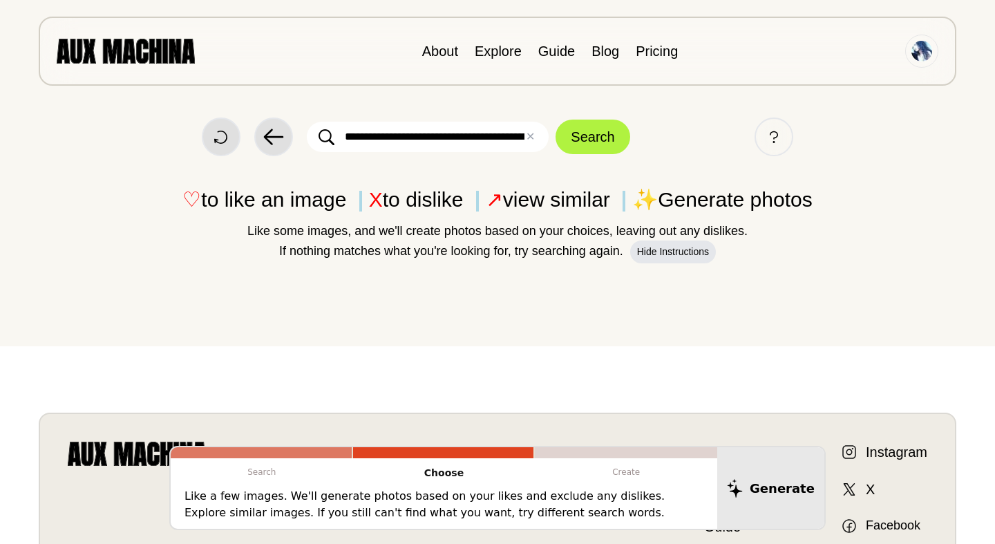
click at [213, 189] on p "♡ to like an image X to dislike ↗ view similar ✨ Generate photos" at bounding box center [497, 199] width 939 height 31
click at [503, 49] on link "Explore" at bounding box center [497, 51] width 47 height 15
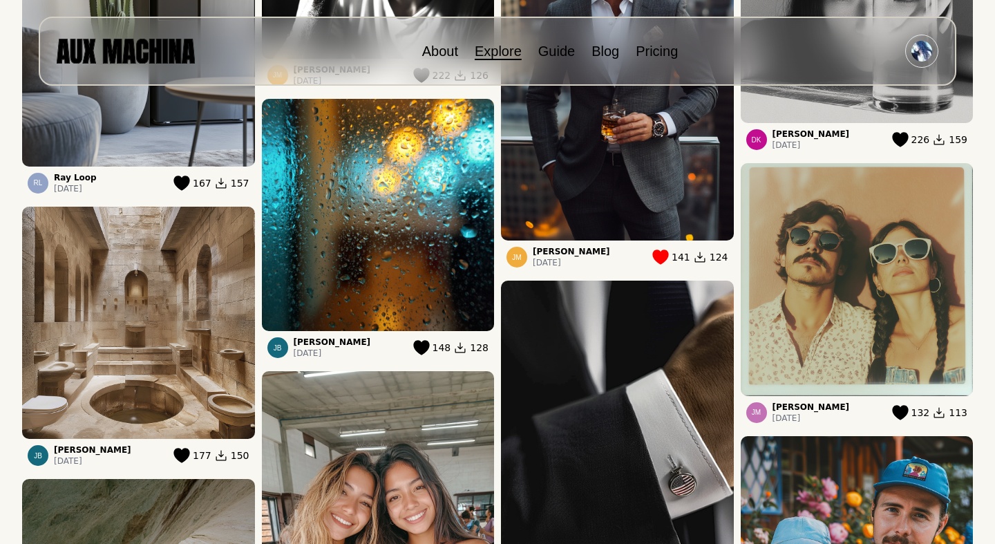
scroll to position [481, 0]
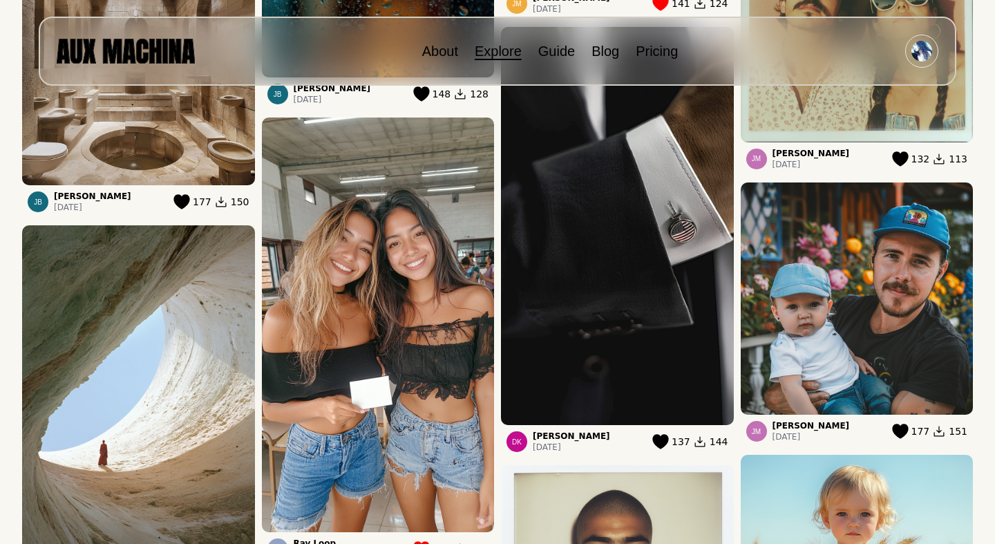
scroll to position [771, 0]
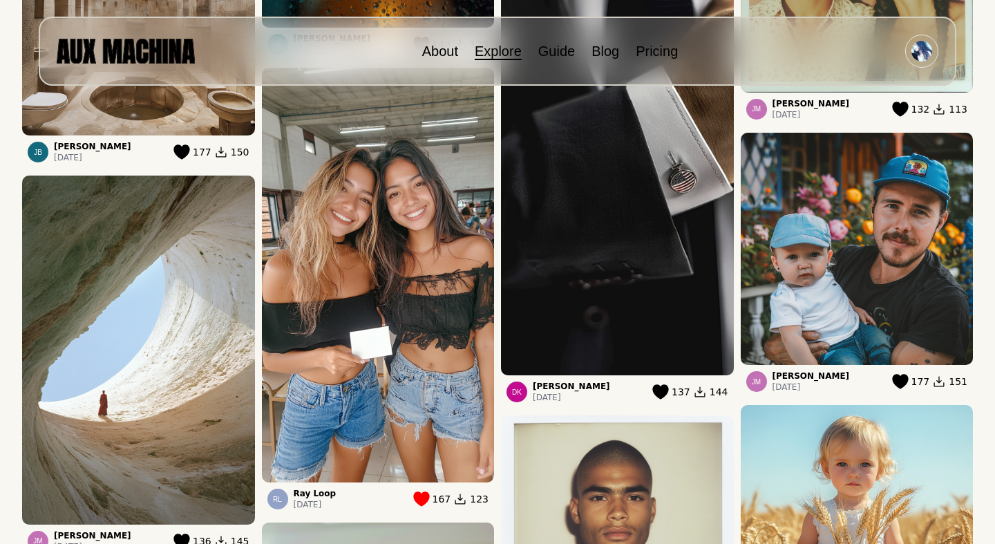
click at [314, 499] on p "[DATE]" at bounding box center [315, 504] width 43 height 11
